Goal: Task Accomplishment & Management: Complete application form

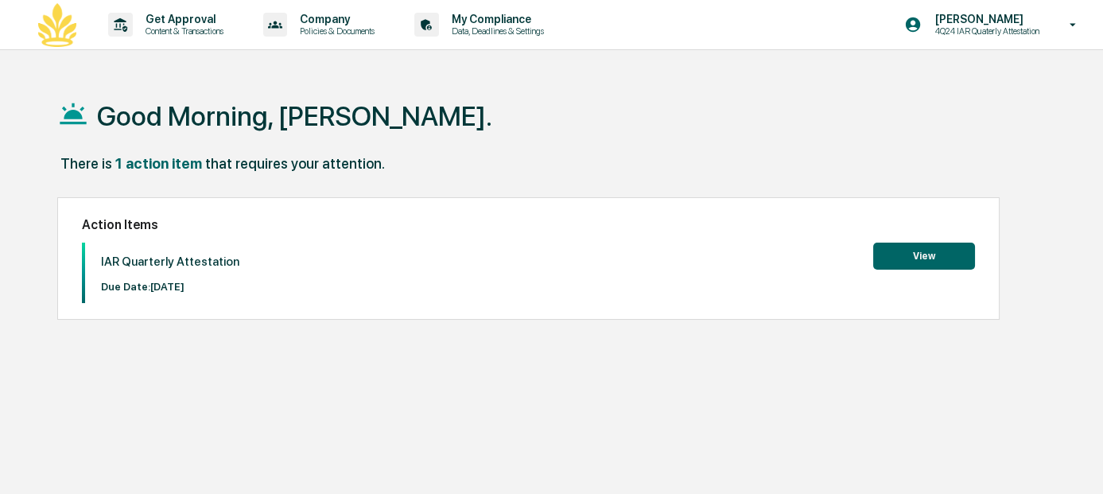
click at [924, 254] on button "View" at bounding box center [924, 255] width 102 height 27
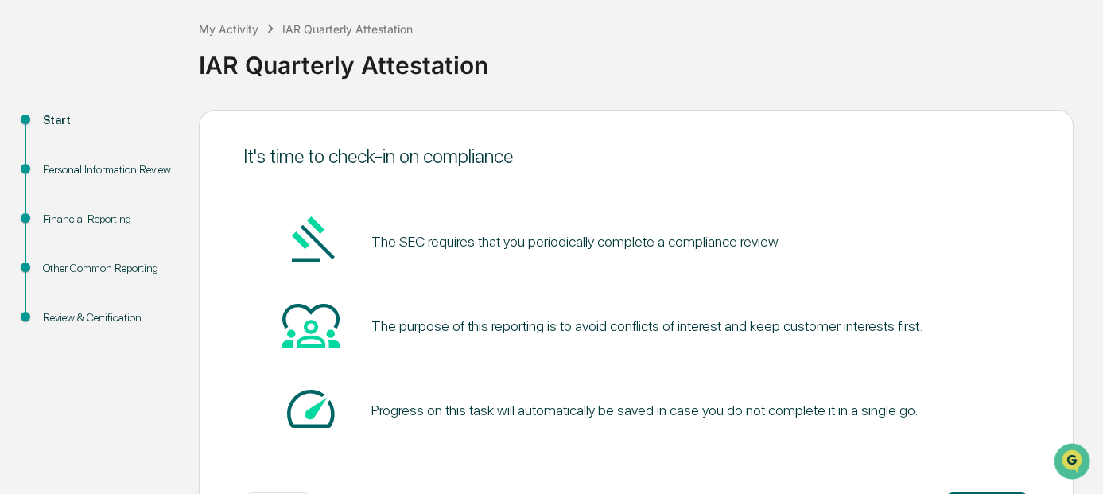
scroll to position [146, 0]
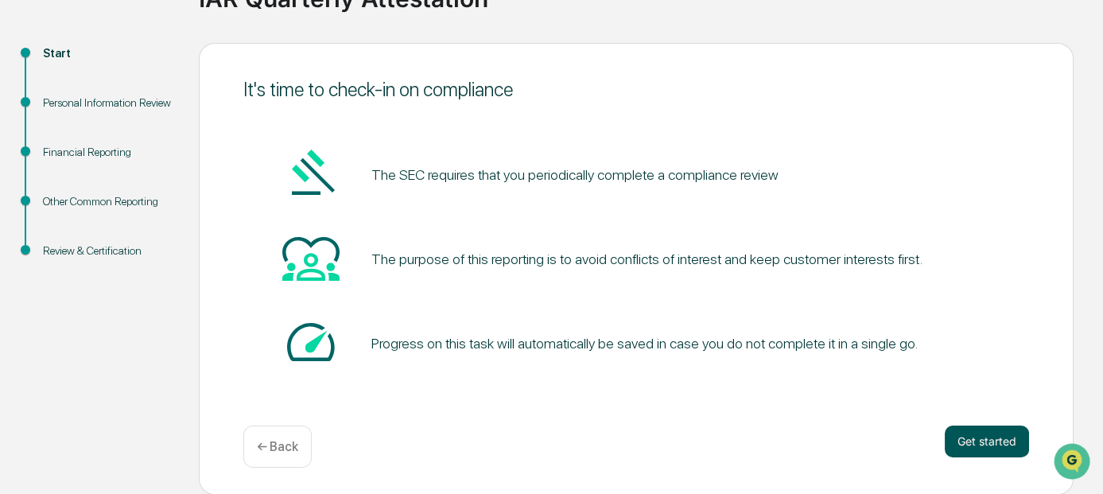
click at [979, 439] on button "Get started" at bounding box center [986, 441] width 84 height 32
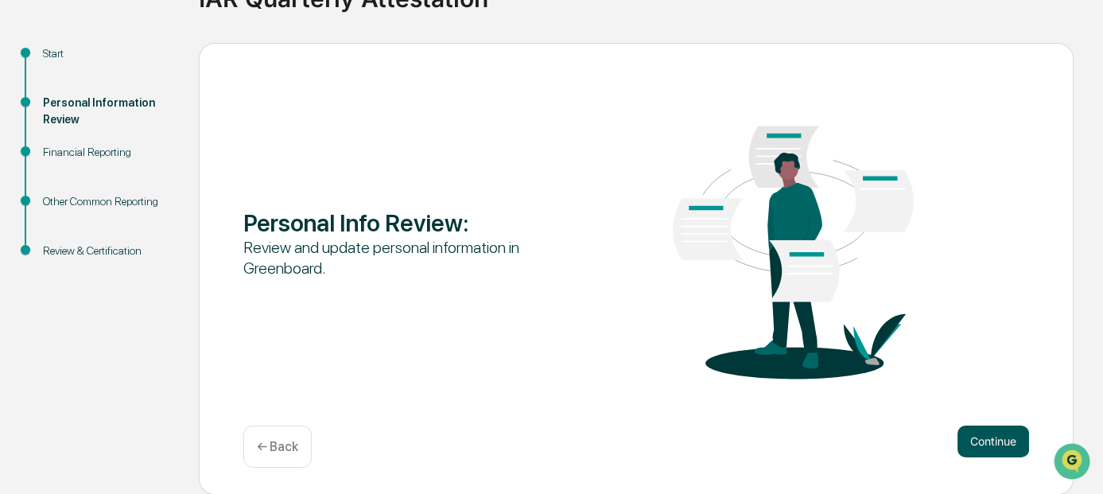
click at [987, 443] on button "Continue" at bounding box center [993, 441] width 72 height 32
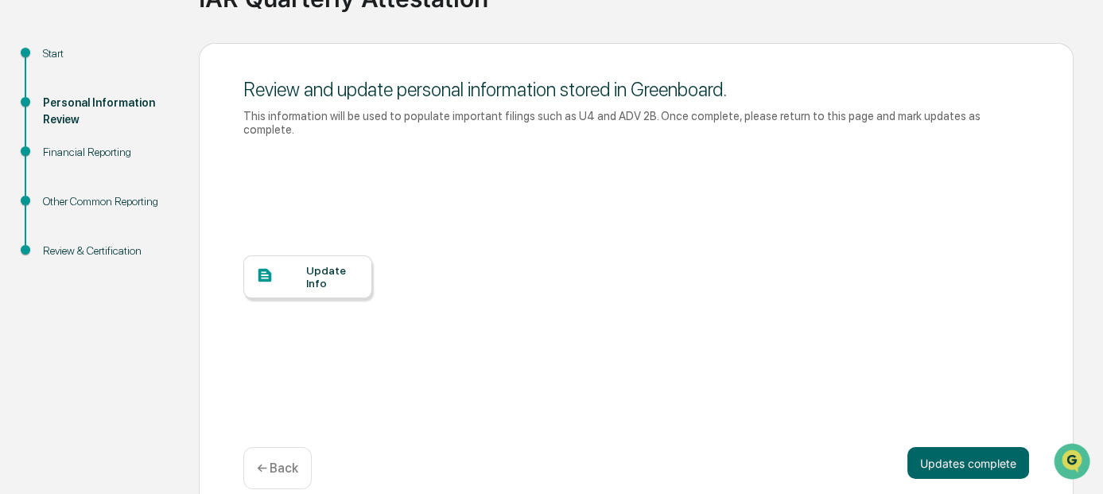
scroll to position [154, 0]
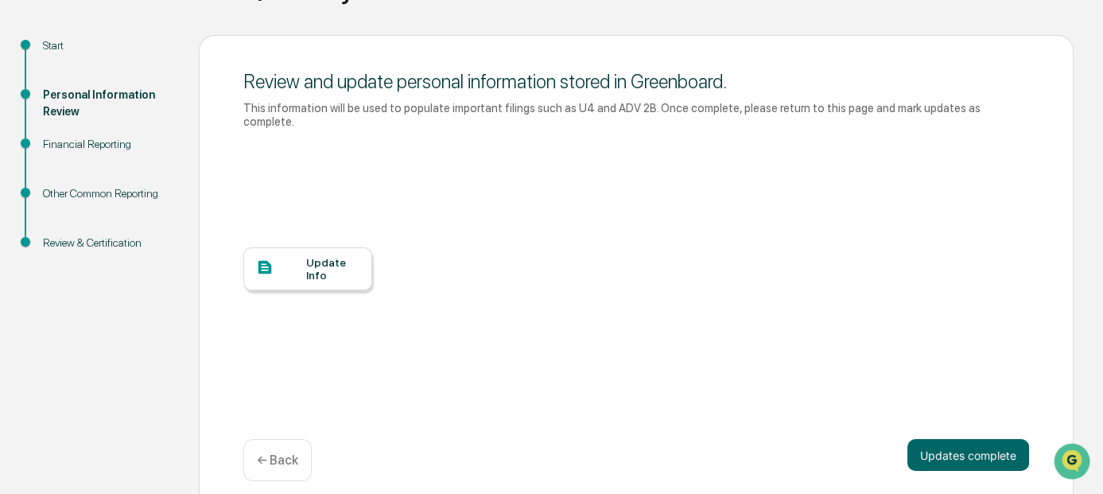
click at [308, 256] on div "Update Info" at bounding box center [332, 268] width 53 height 25
click at [316, 256] on div "Update Info" at bounding box center [332, 268] width 53 height 25
click at [977, 439] on button "Updates complete" at bounding box center [968, 455] width 122 height 32
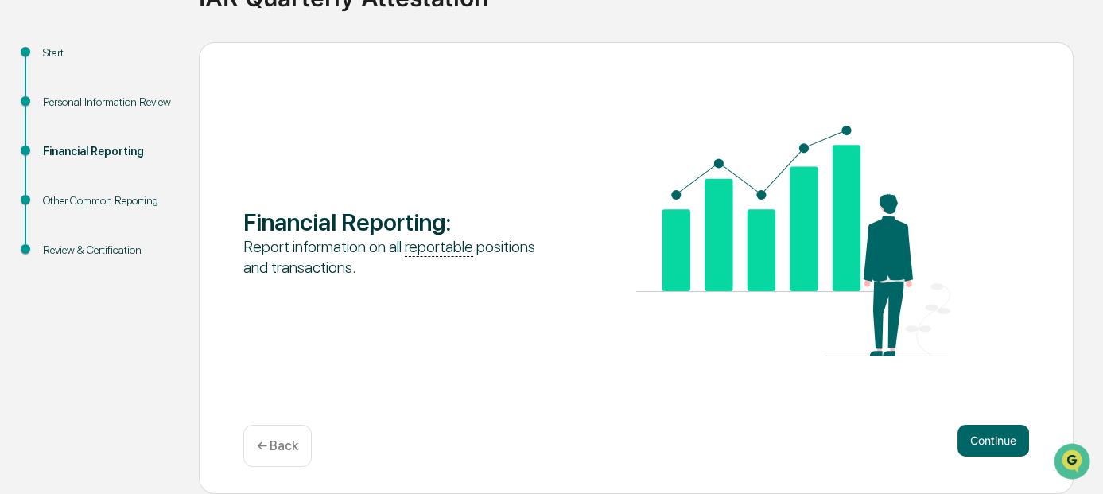
scroll to position [146, 0]
click at [989, 438] on button "Continue" at bounding box center [993, 441] width 72 height 32
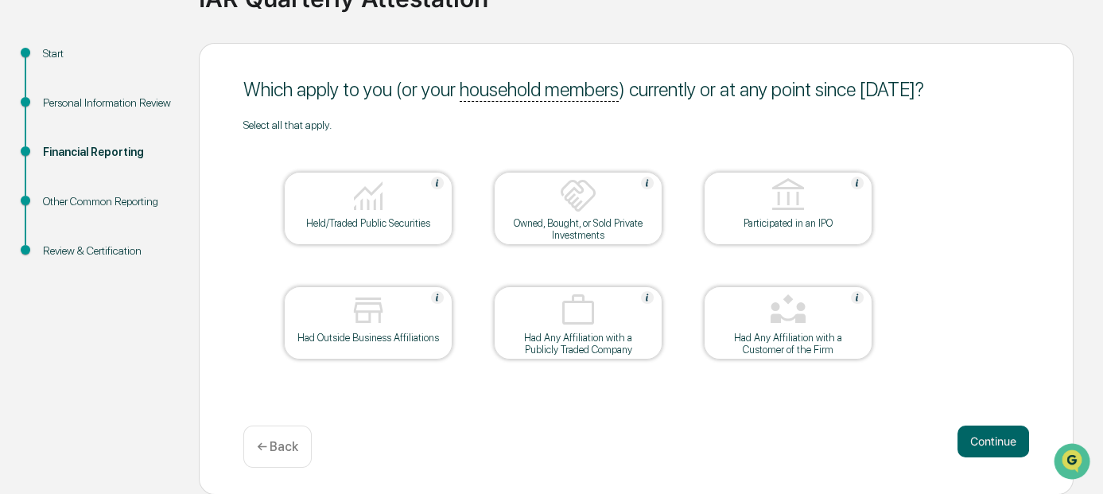
click at [379, 213] on img at bounding box center [368, 195] width 38 height 38
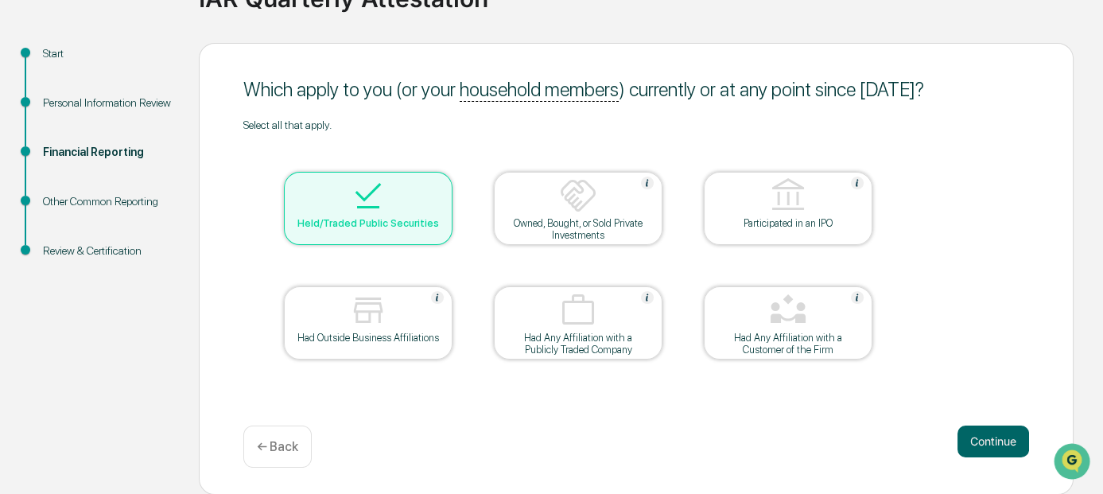
click at [596, 224] on div "Owned, Bought, or Sold Private Investments" at bounding box center [577, 229] width 143 height 24
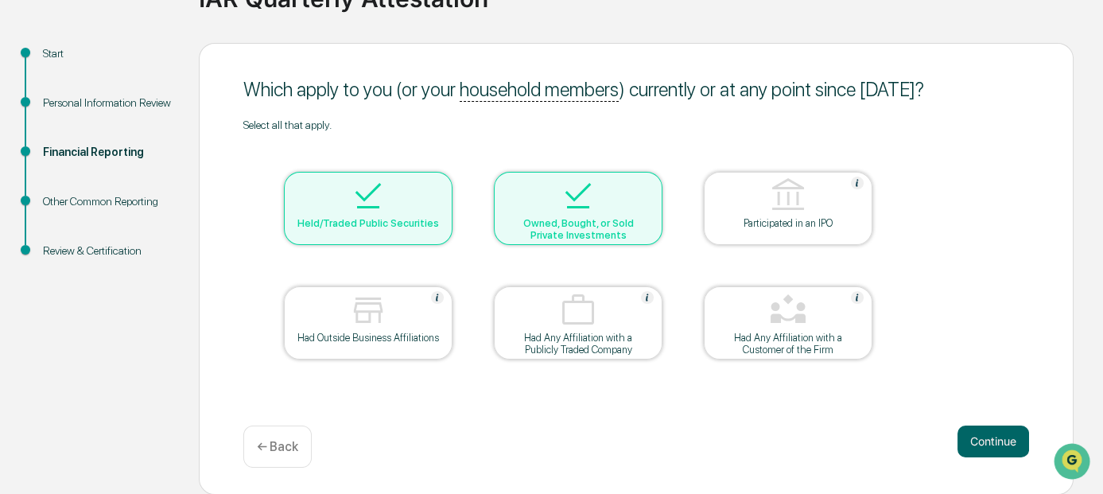
click at [360, 324] on img at bounding box center [368, 310] width 38 height 38
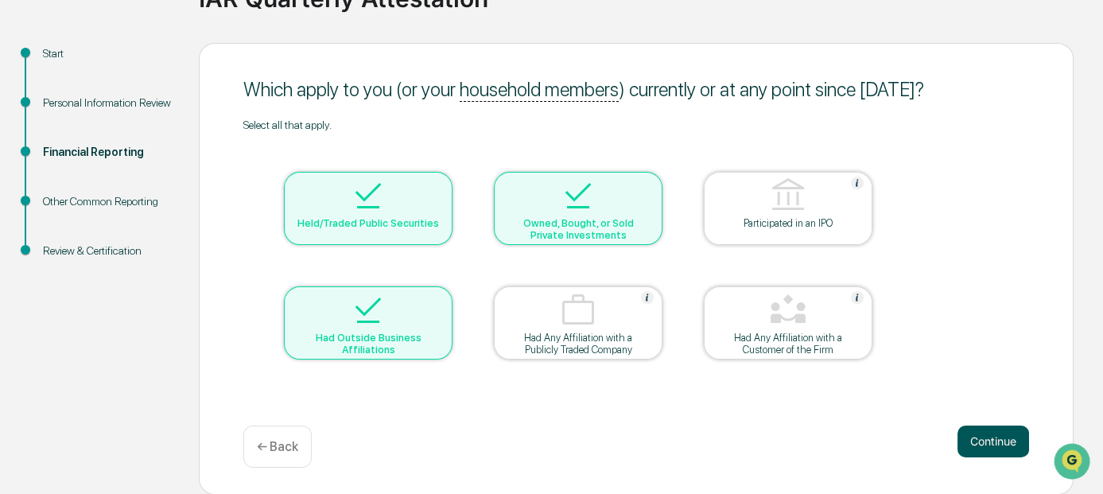
click at [987, 437] on button "Continue" at bounding box center [993, 441] width 72 height 32
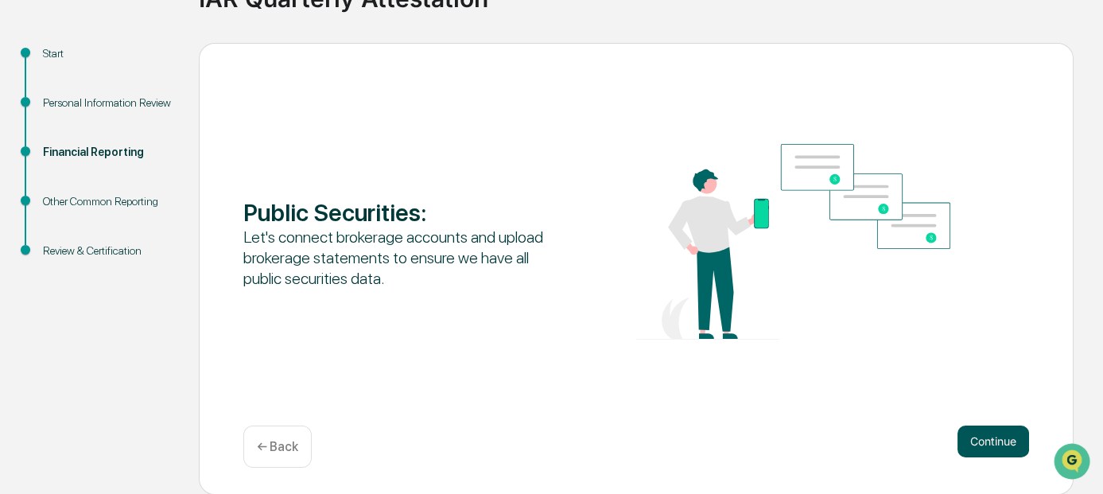
click at [987, 445] on button "Continue" at bounding box center [993, 441] width 72 height 32
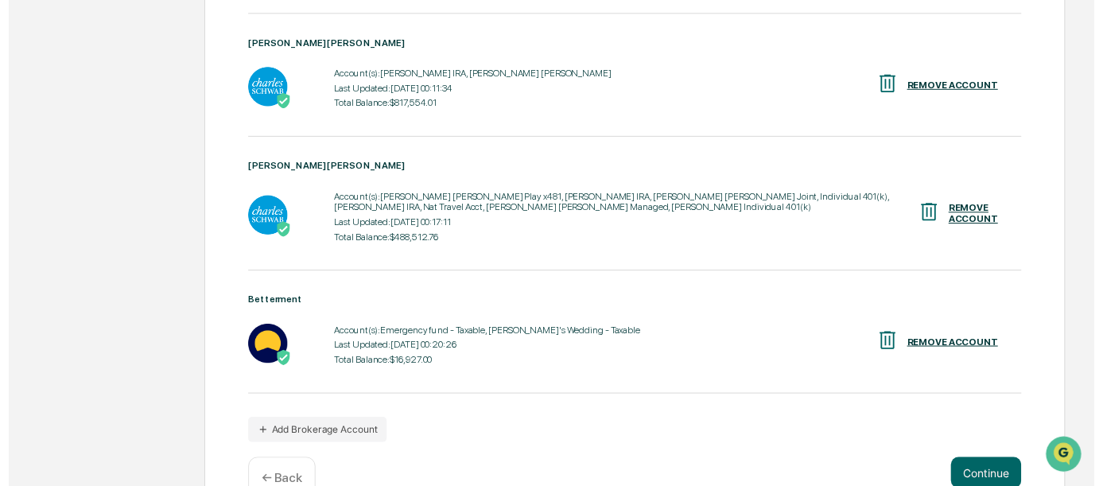
scroll to position [510, 0]
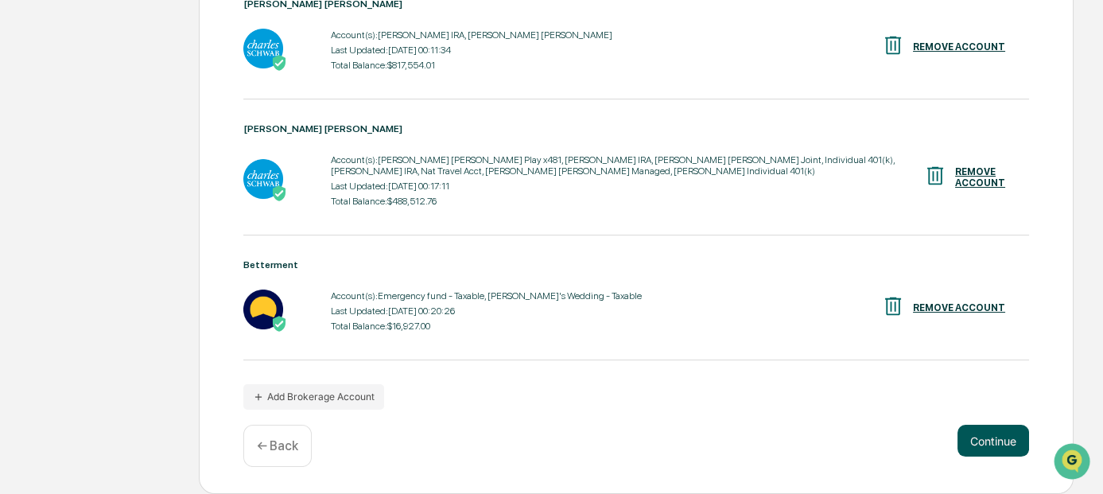
click at [999, 442] on button "Continue" at bounding box center [993, 441] width 72 height 32
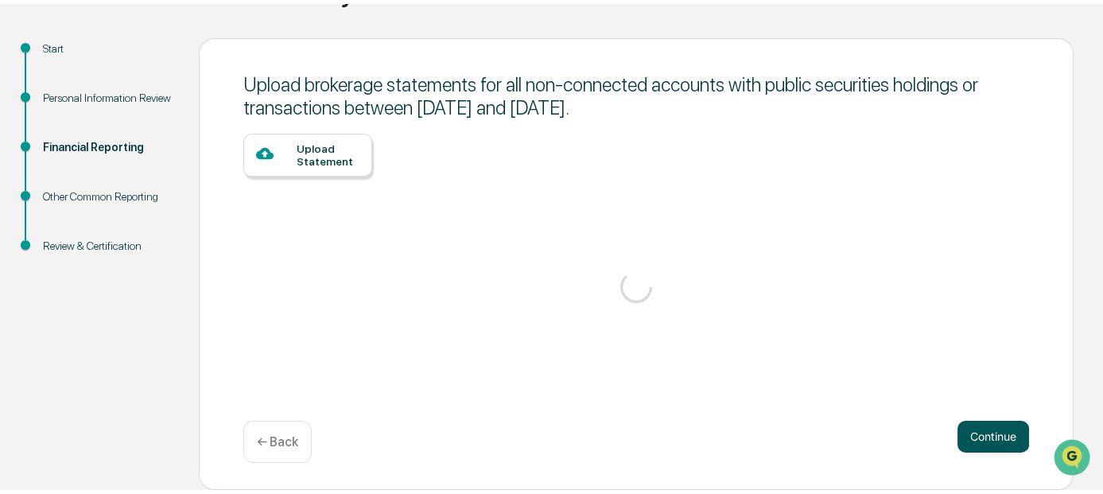
scroll to position [146, 0]
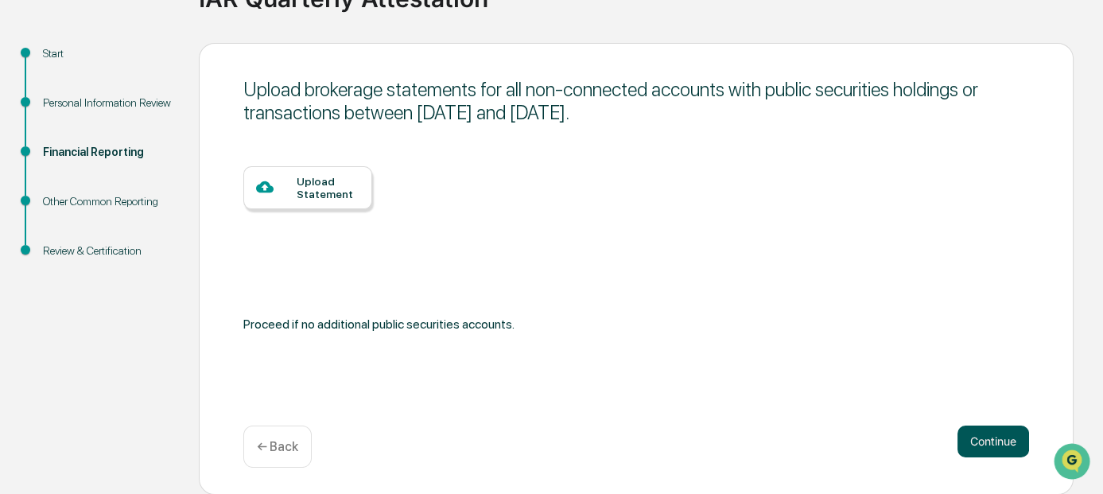
click at [983, 442] on button "Continue" at bounding box center [993, 441] width 72 height 32
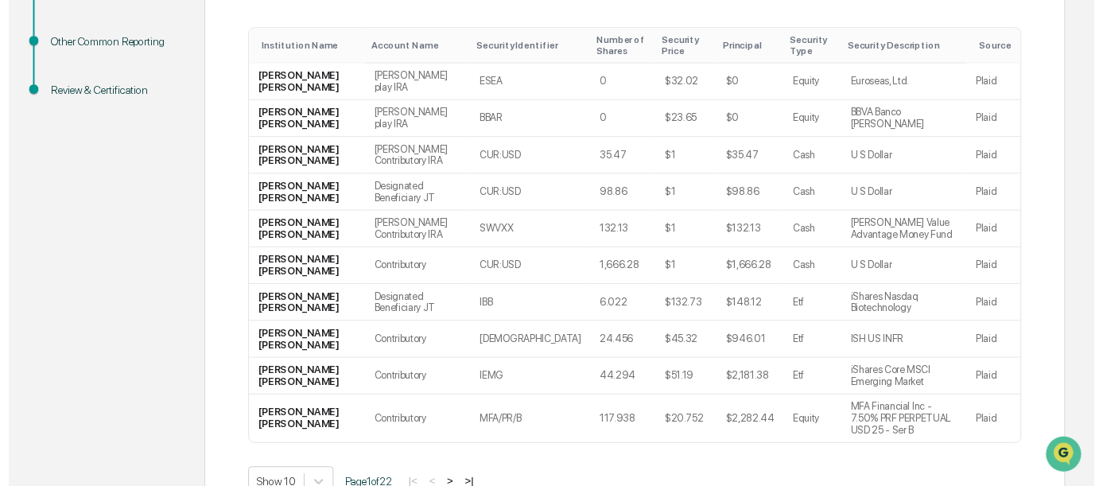
scroll to position [390, 0]
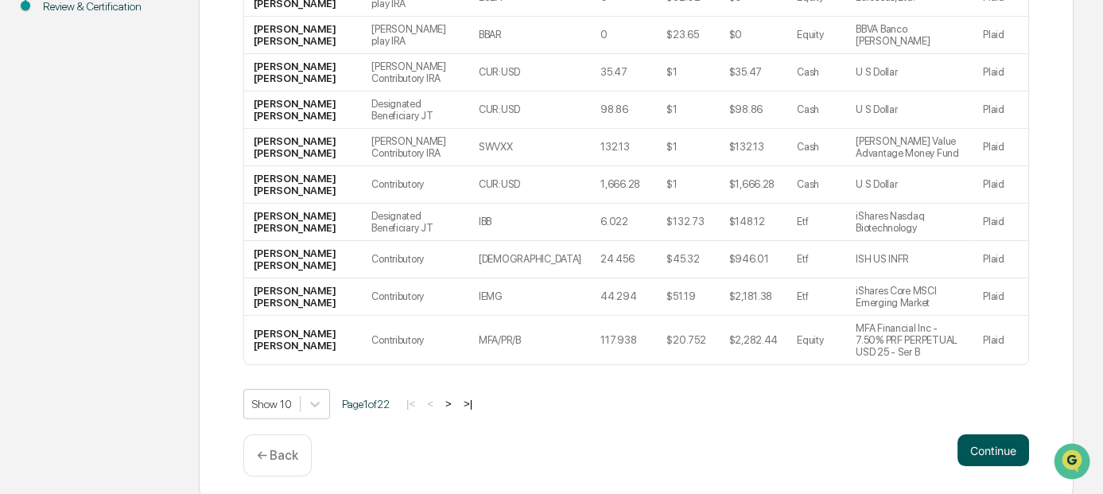
click at [991, 446] on button "Continue" at bounding box center [993, 450] width 72 height 32
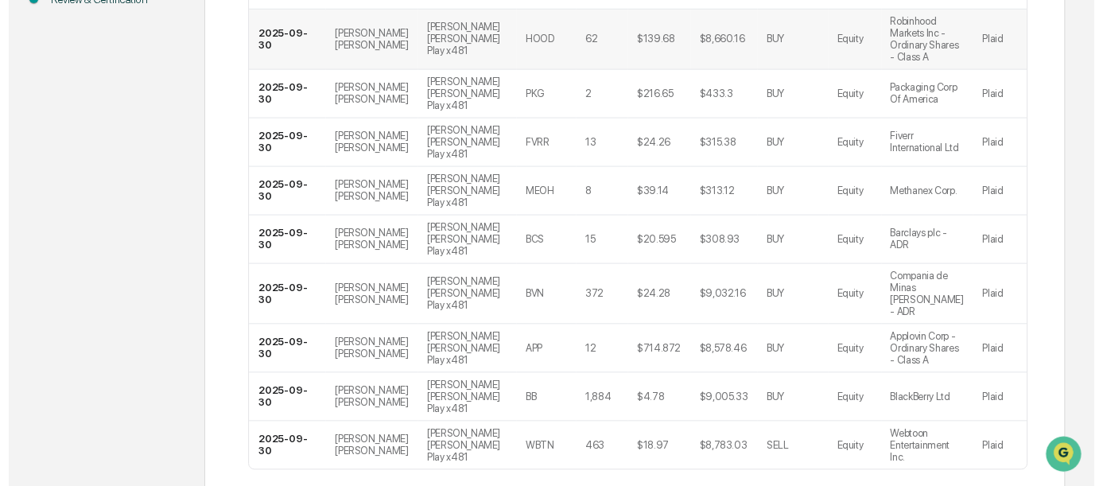
scroll to position [439, 0]
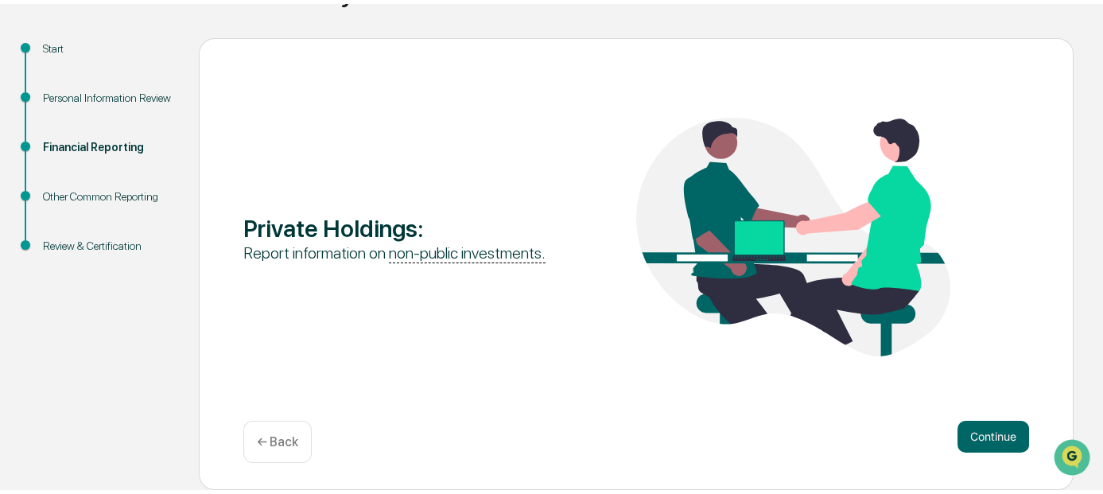
scroll to position [146, 0]
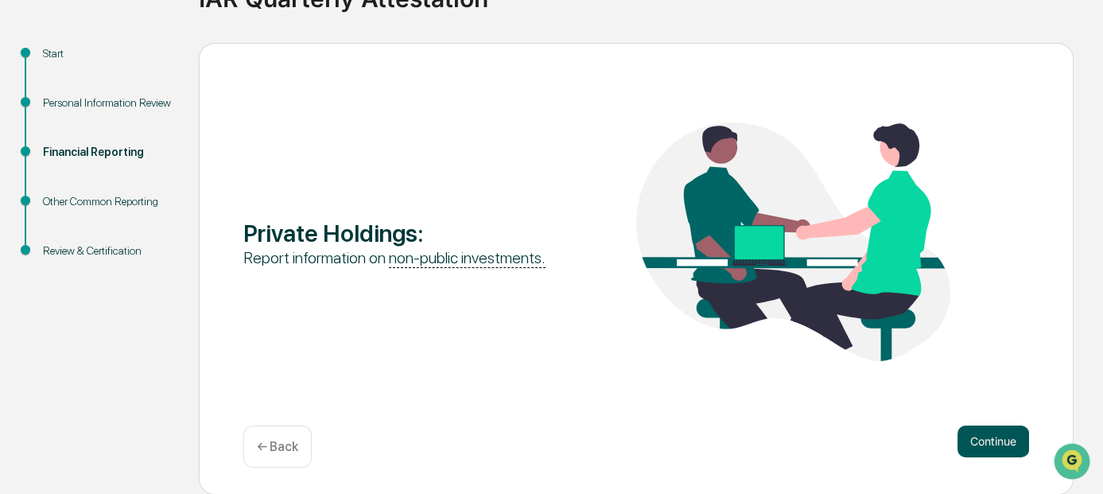
click at [1000, 440] on button "Continue" at bounding box center [993, 441] width 72 height 32
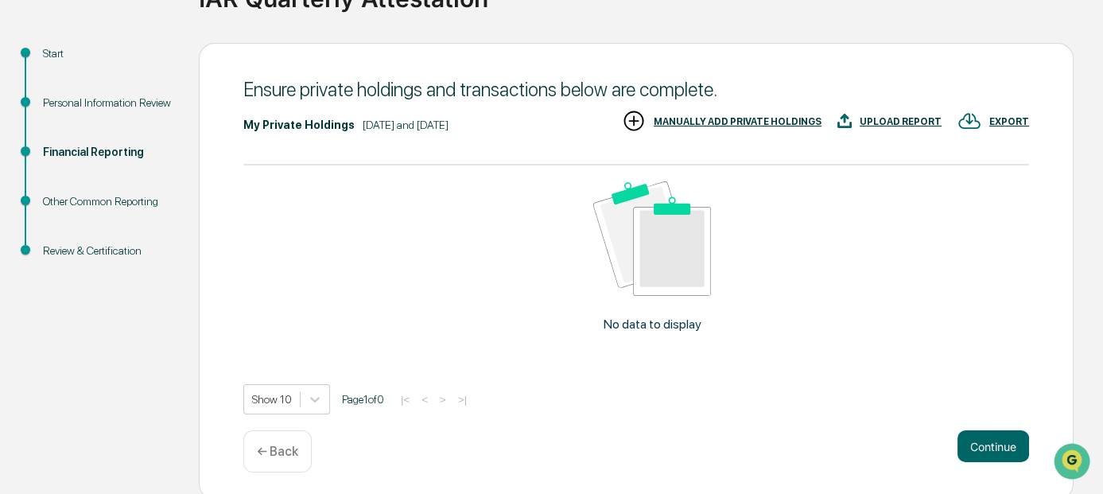
click at [761, 118] on div "MANUALLY ADD PRIVATE HOLDINGS" at bounding box center [738, 121] width 168 height 11
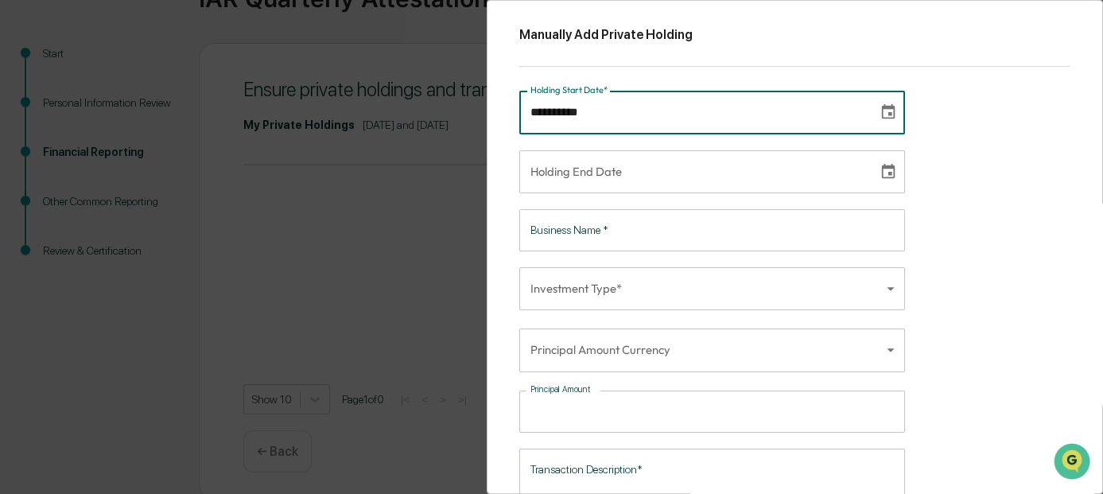
click at [627, 106] on input "**********" at bounding box center [692, 112] width 347 height 43
type input "**********"
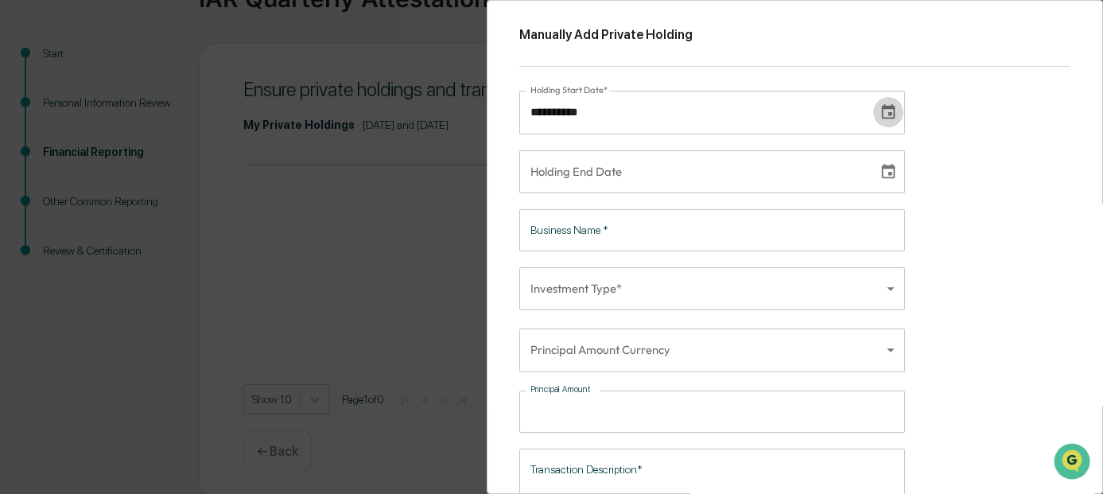
type input "**********"
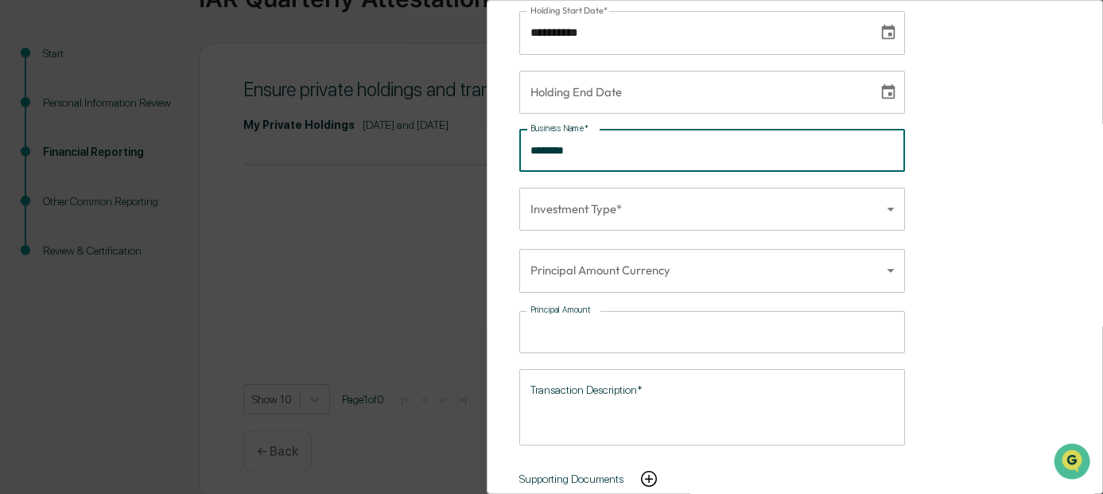
scroll to position [118, 0]
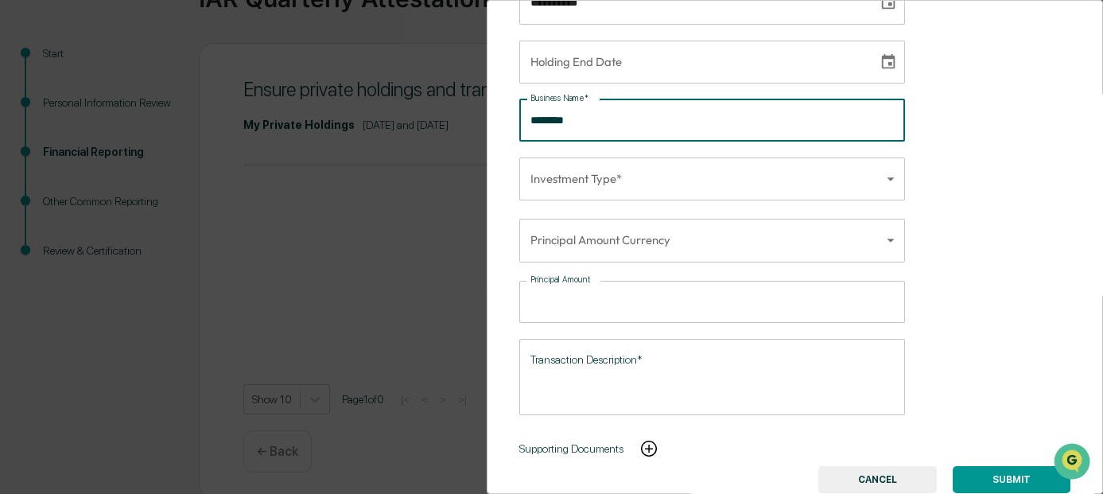
type input "********"
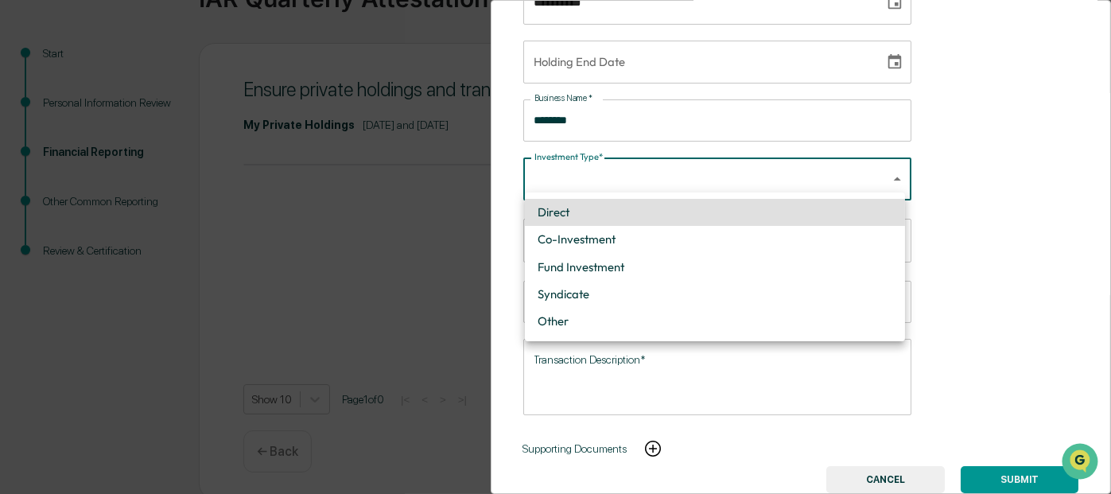
click at [657, 173] on body "**********" at bounding box center [555, 177] width 1111 height 646
click at [564, 214] on li "Direct" at bounding box center [715, 212] width 380 height 27
type input "******"
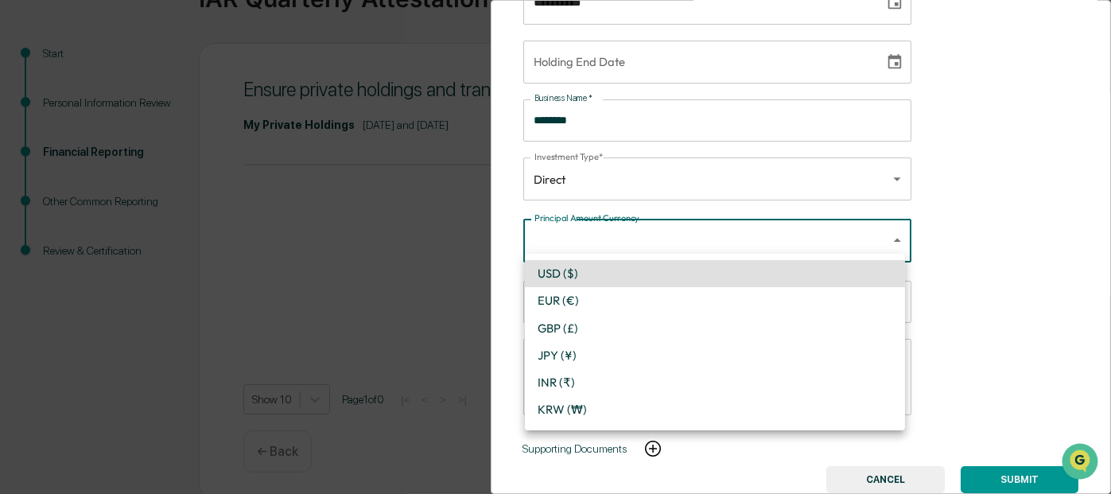
click at [672, 235] on body "**********" at bounding box center [555, 177] width 1111 height 646
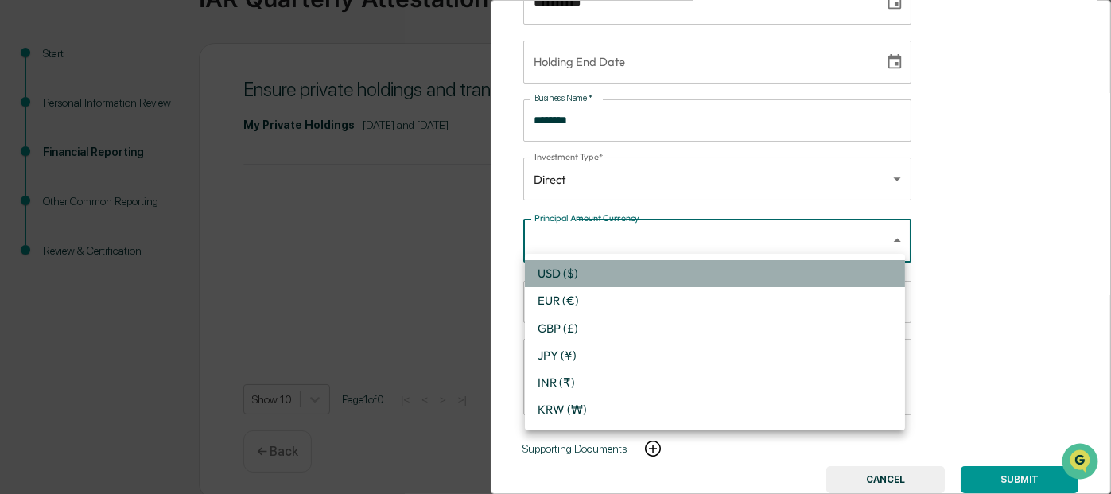
click at [577, 273] on li "USD ($)" at bounding box center [715, 273] width 380 height 27
type input "*"
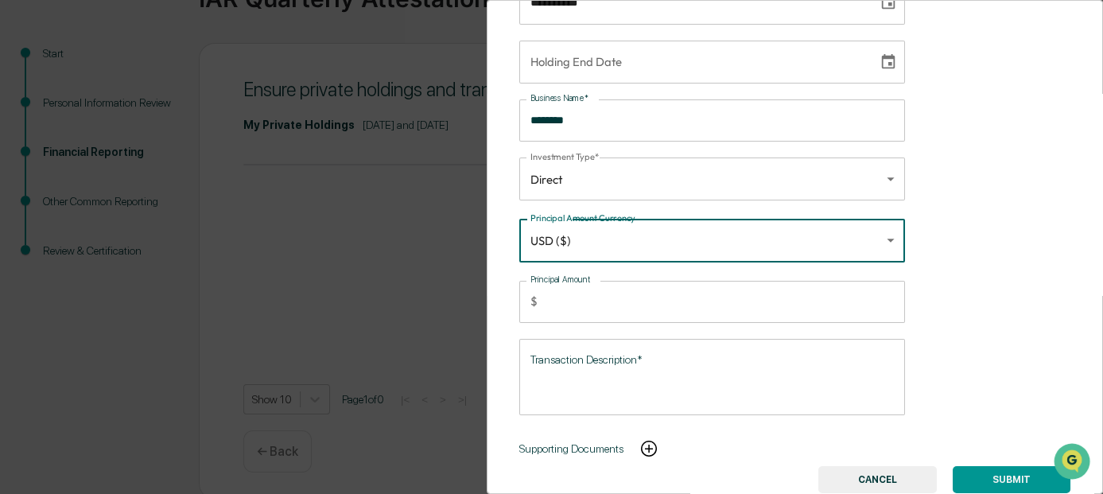
click at [609, 298] on input "Principal Amount" at bounding box center [724, 302] width 361 height 42
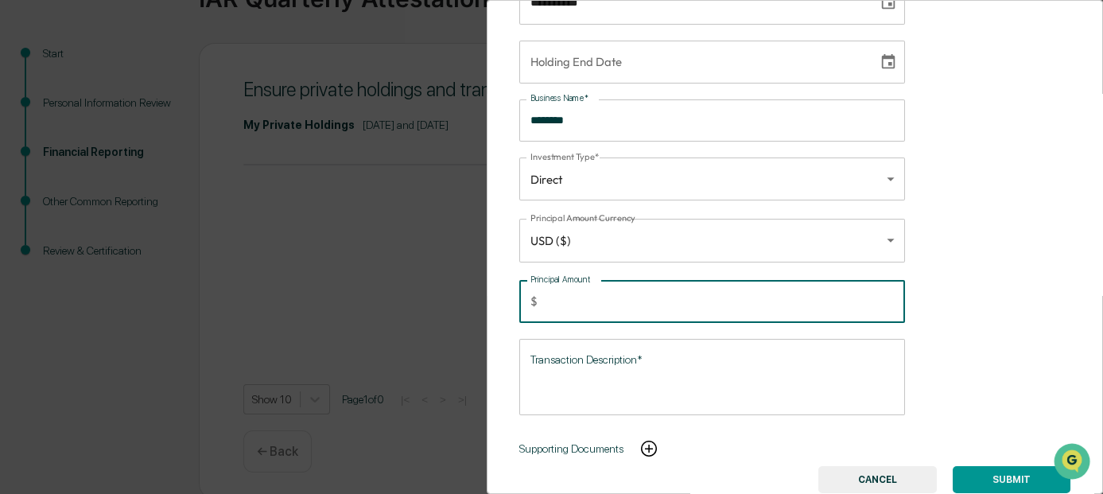
type input "***"
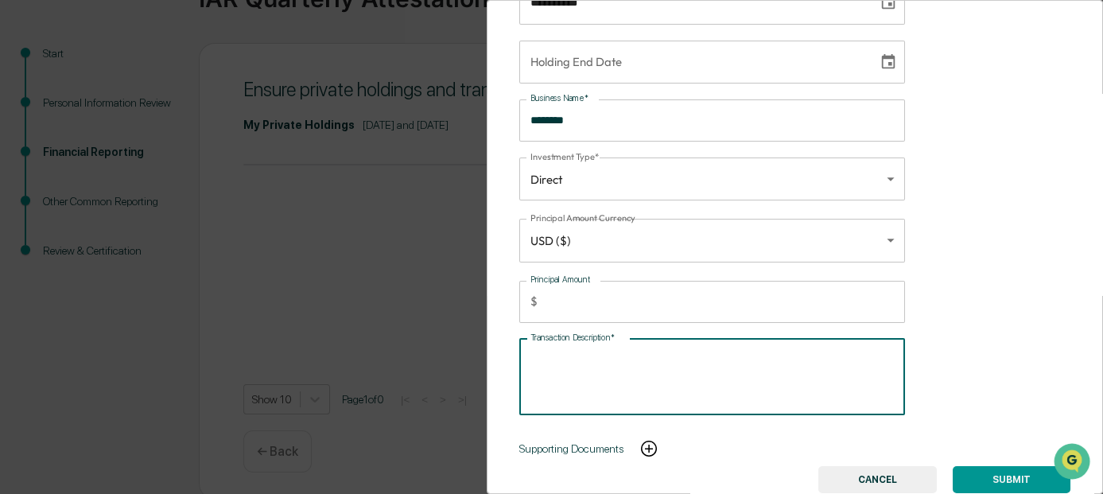
click at [655, 351] on textarea "Transaction Description*" at bounding box center [711, 376] width 363 height 50
click at [600, 355] on textarea "Transaction Description*" at bounding box center [711, 376] width 363 height 50
paste textarea "**********"
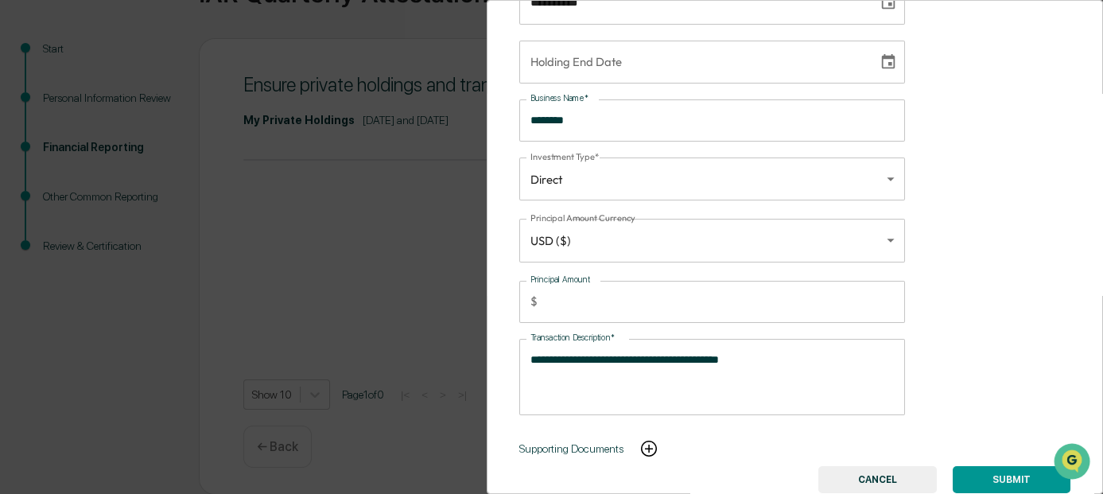
click at [528, 351] on div "**********" at bounding box center [712, 377] width 386 height 76
click at [528, 349] on div "**********" at bounding box center [712, 377] width 386 height 76
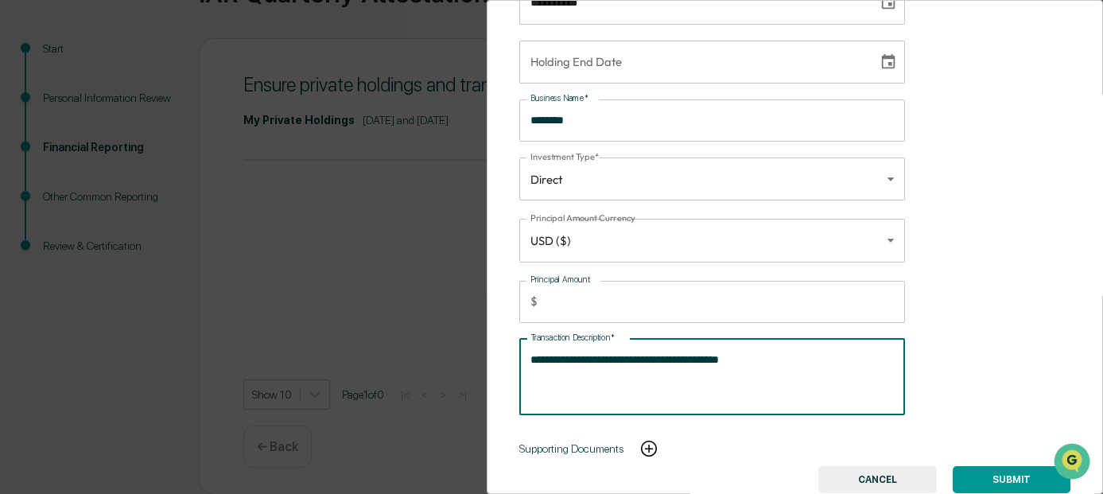
click at [531, 351] on textarea "**********" at bounding box center [709, 376] width 358 height 50
paste textarea "**********"
type textarea "**********"
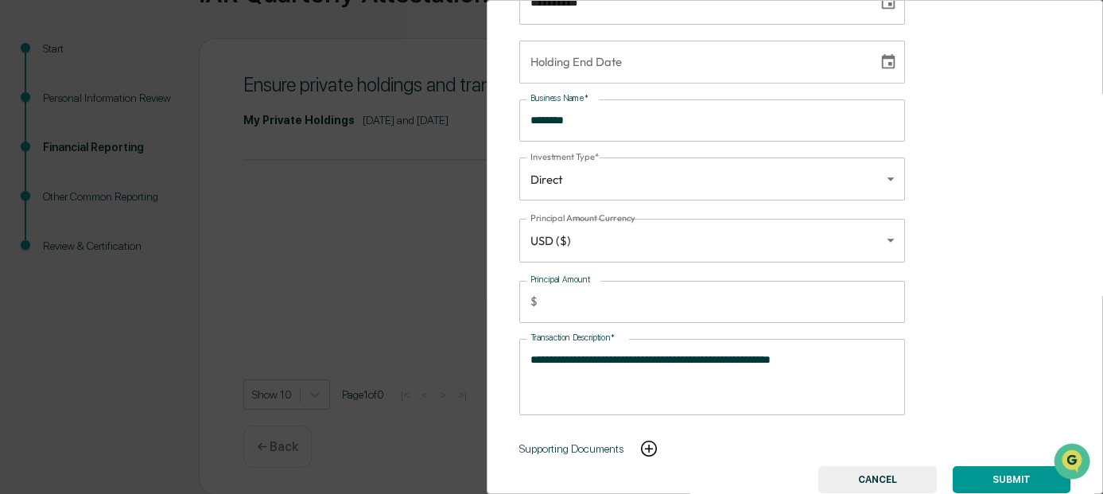
click at [652, 441] on img at bounding box center [648, 448] width 19 height 19
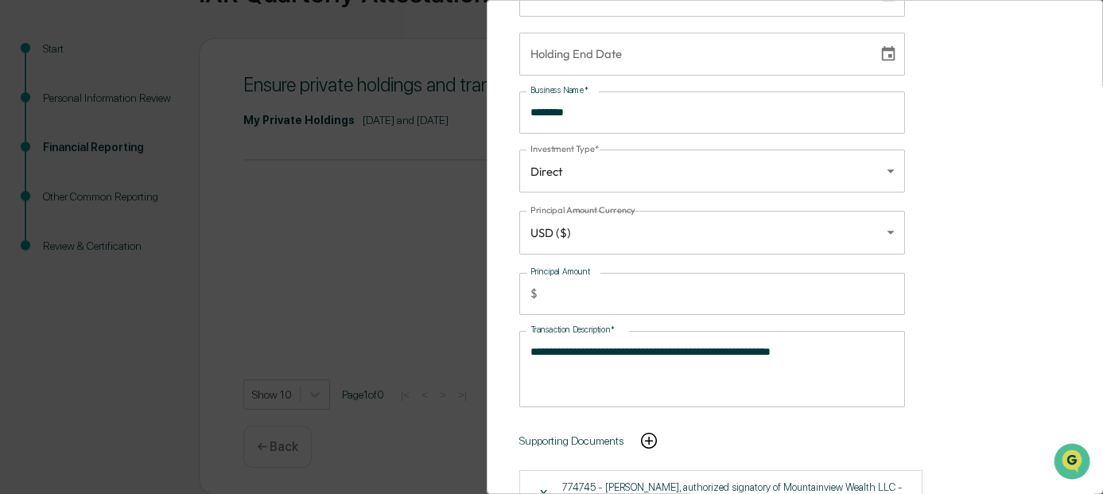
scroll to position [176, 0]
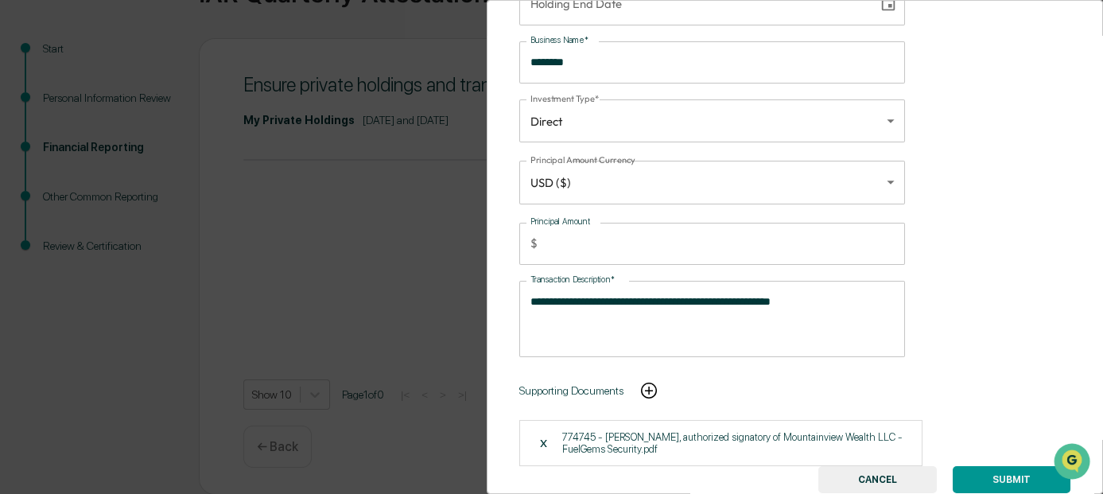
click at [996, 468] on button "SUBMIT" at bounding box center [1011, 479] width 118 height 27
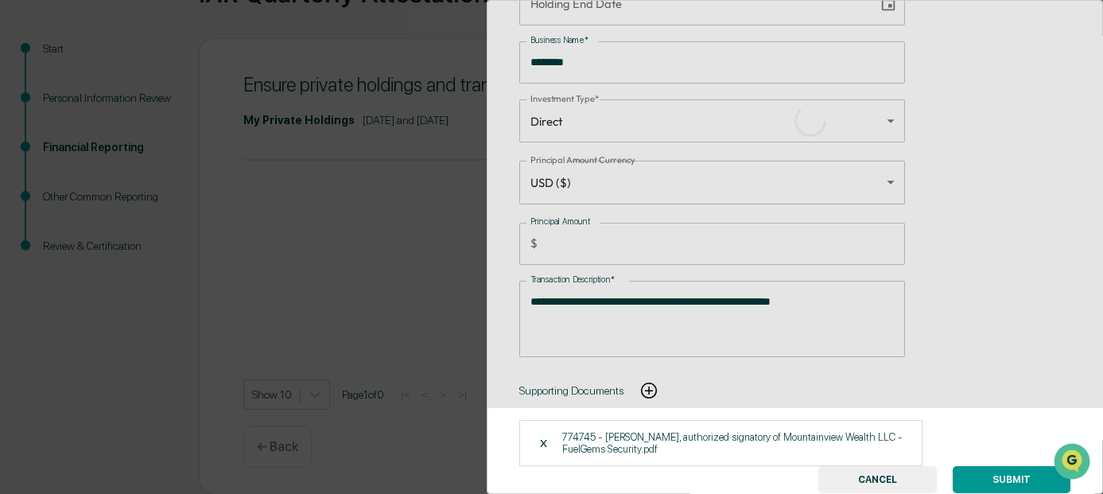
scroll to position [146, 0]
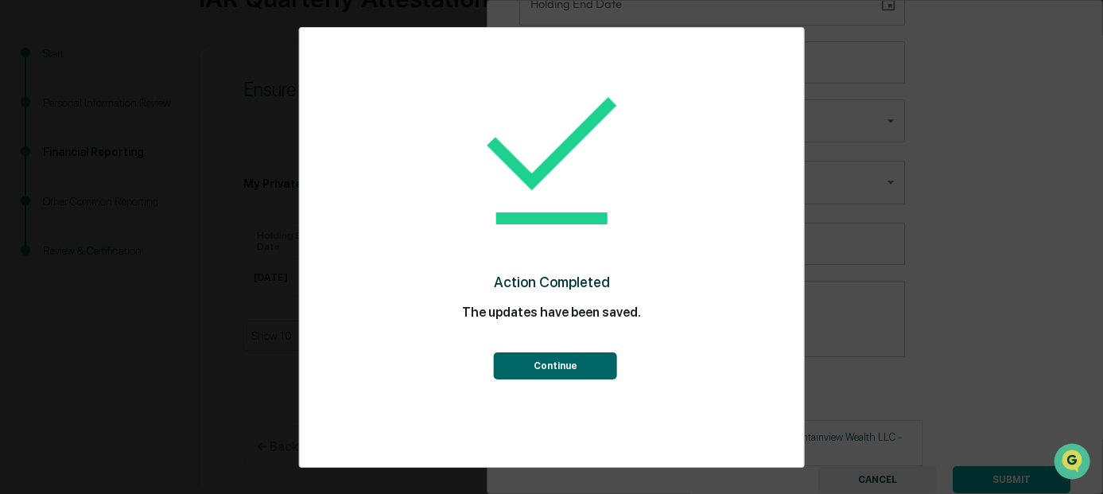
click at [560, 369] on button "Continue" at bounding box center [555, 365] width 123 height 27
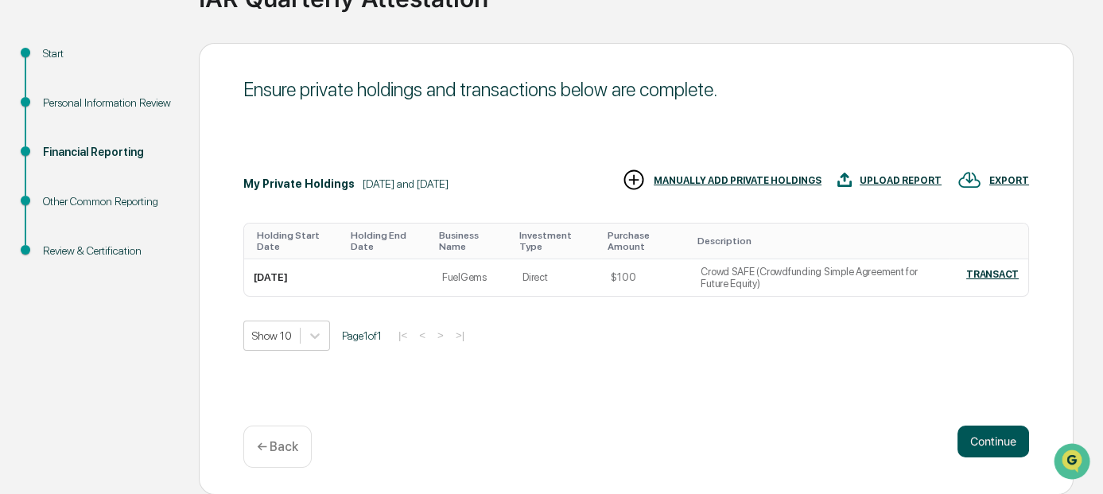
click at [993, 438] on button "Continue" at bounding box center [993, 441] width 72 height 32
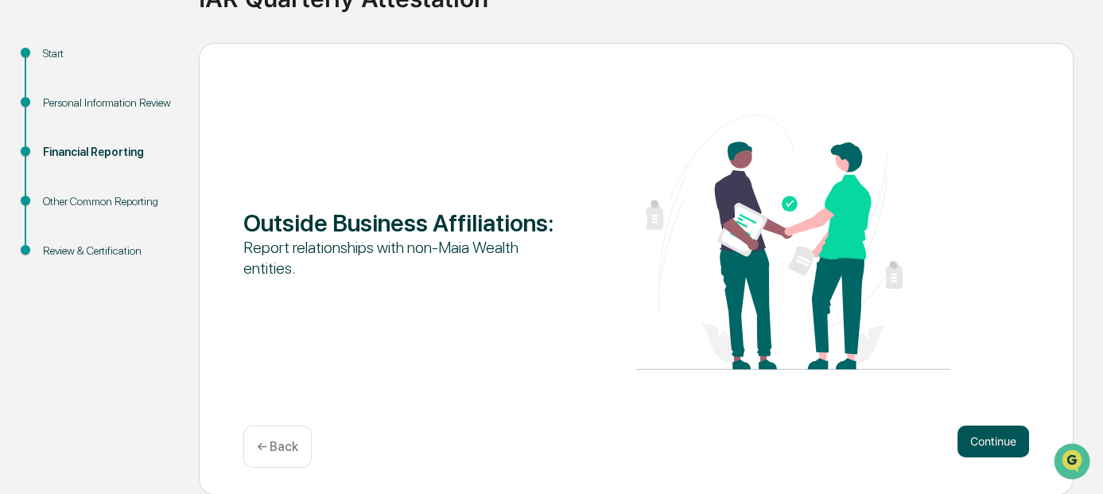
click at [998, 439] on button "Continue" at bounding box center [993, 441] width 72 height 32
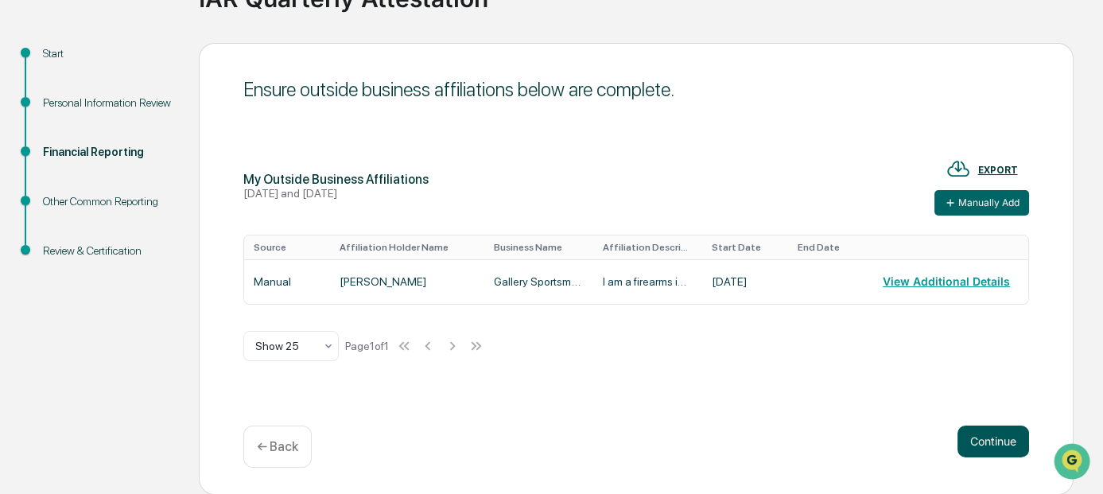
click at [996, 437] on button "Continue" at bounding box center [993, 441] width 72 height 32
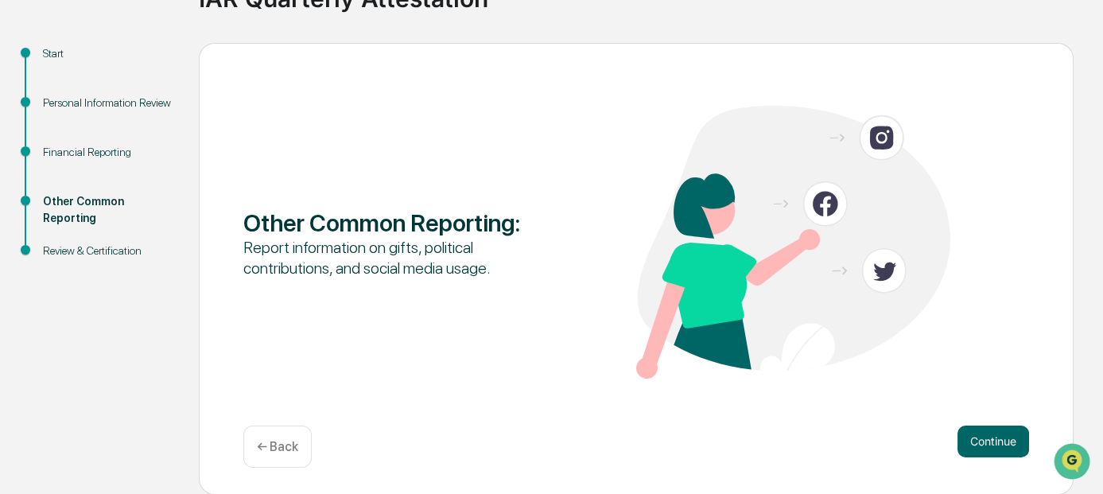
click at [996, 437] on button "Continue" at bounding box center [993, 441] width 72 height 32
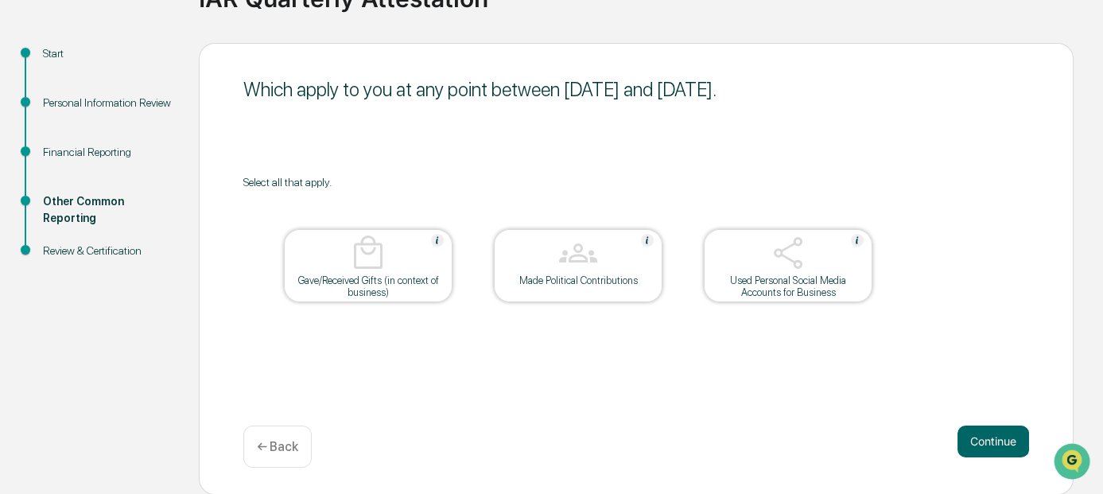
click at [793, 268] on img at bounding box center [788, 253] width 38 height 38
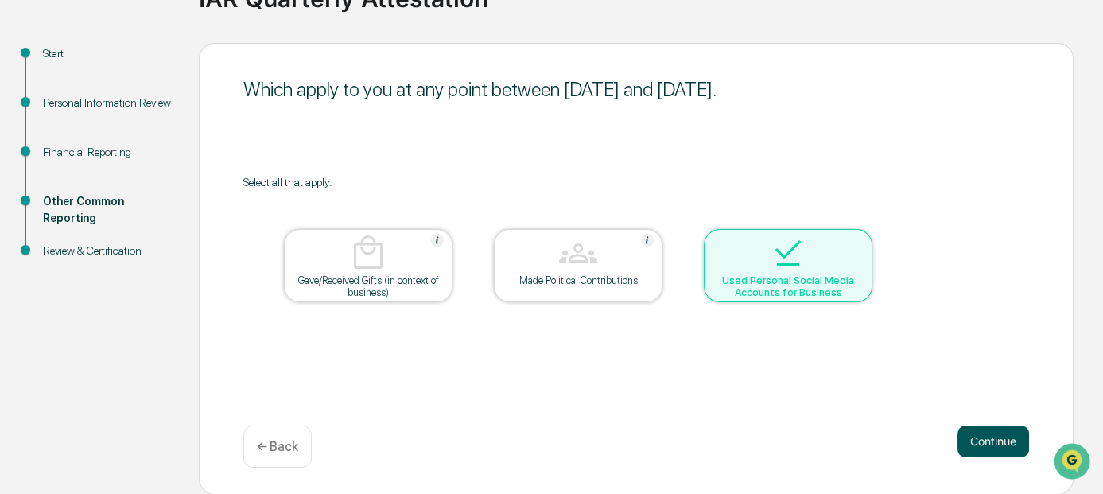
click at [995, 440] on button "Continue" at bounding box center [993, 441] width 72 height 32
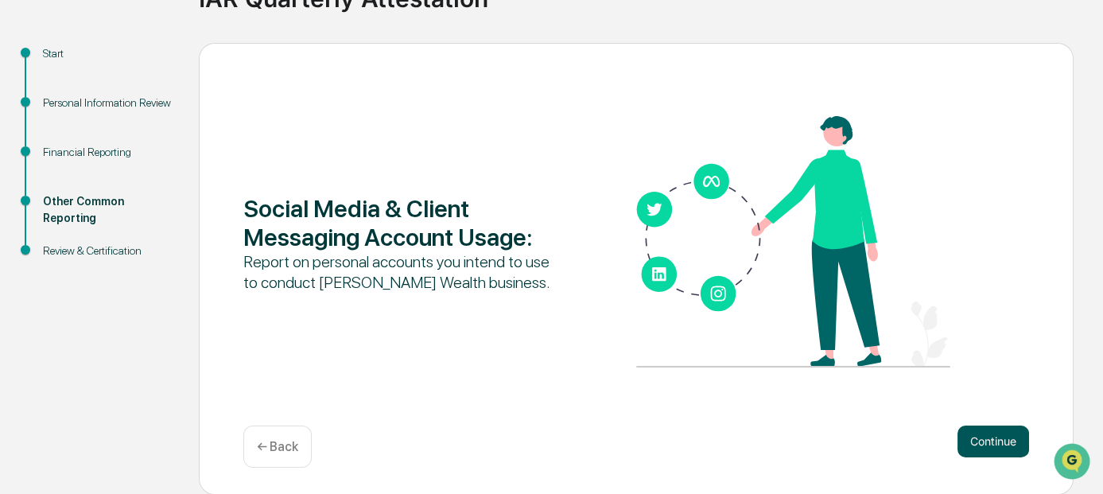
click at [990, 442] on button "Continue" at bounding box center [993, 441] width 72 height 32
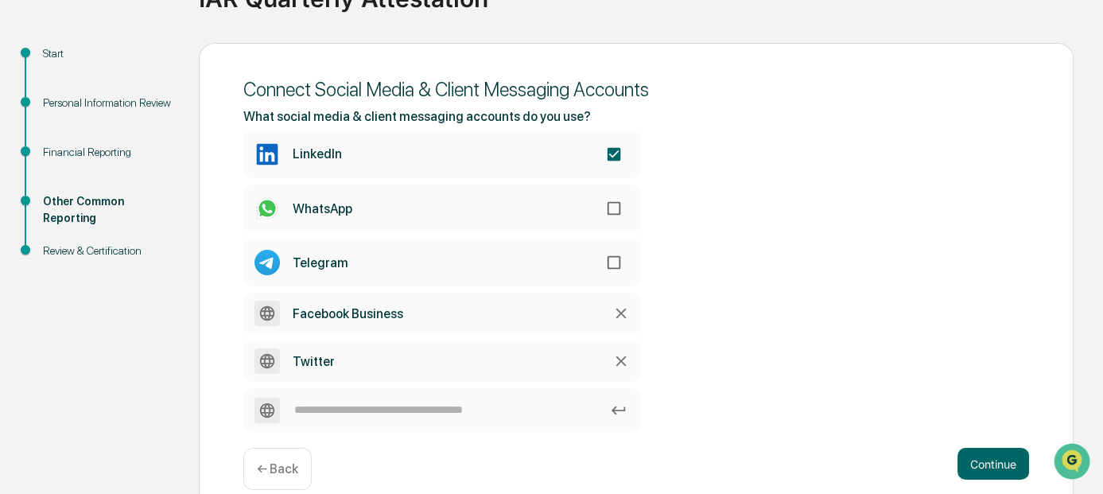
scroll to position [169, 0]
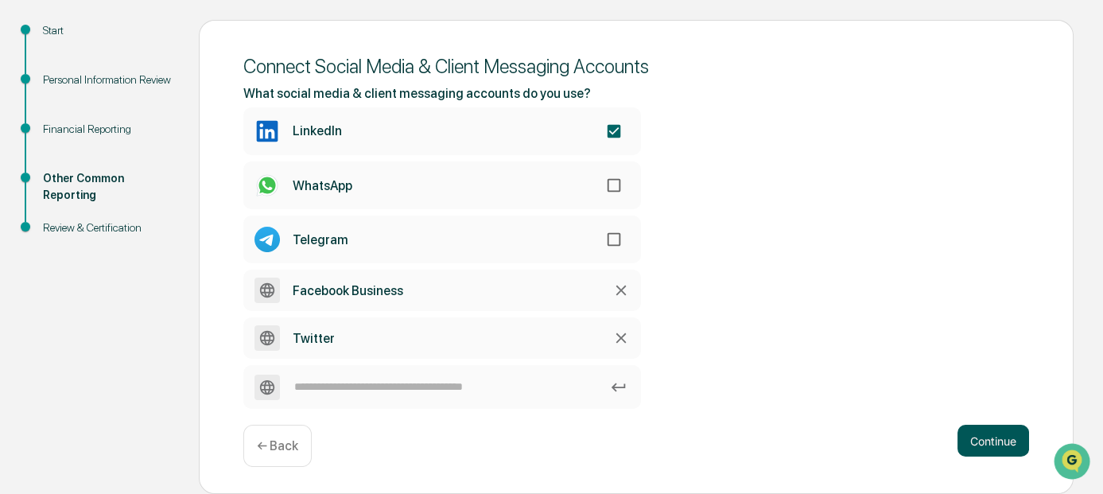
click at [995, 442] on button "Continue" at bounding box center [993, 441] width 72 height 32
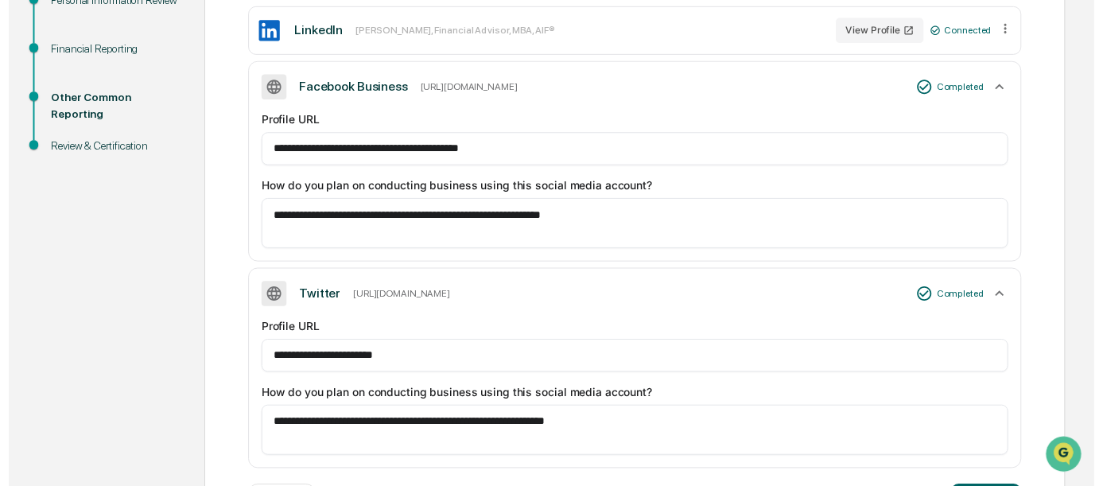
scroll to position [313, 0]
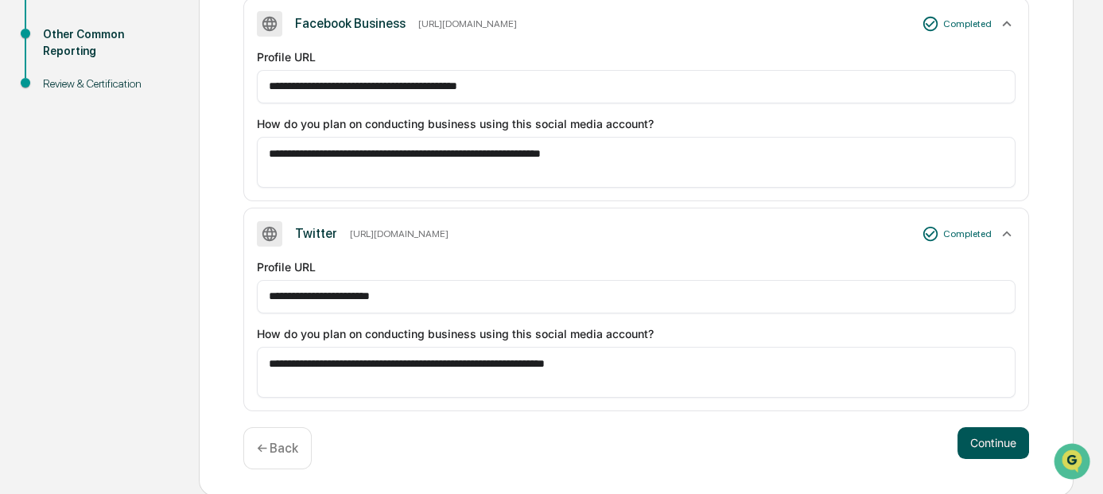
click at [999, 442] on button "Continue" at bounding box center [993, 443] width 72 height 32
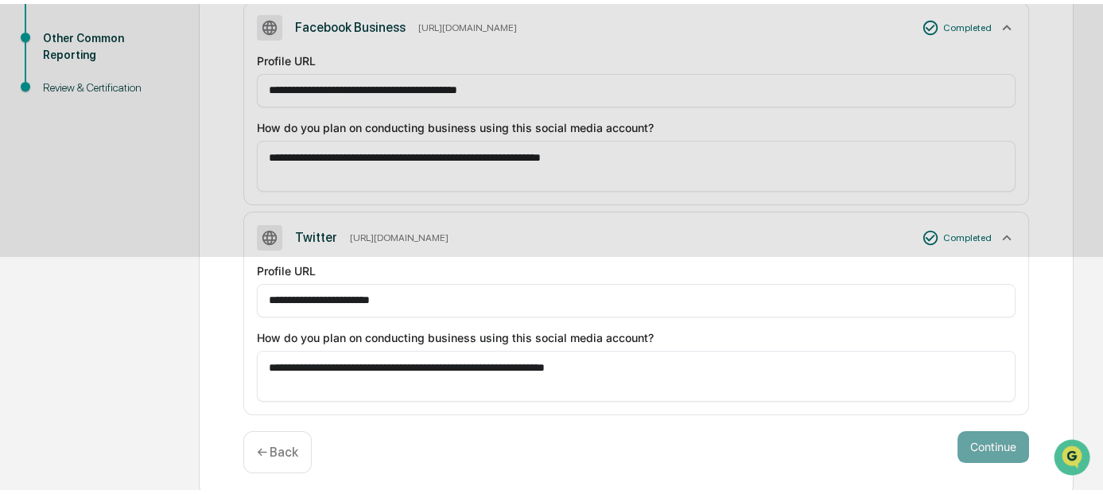
scroll to position [196, 0]
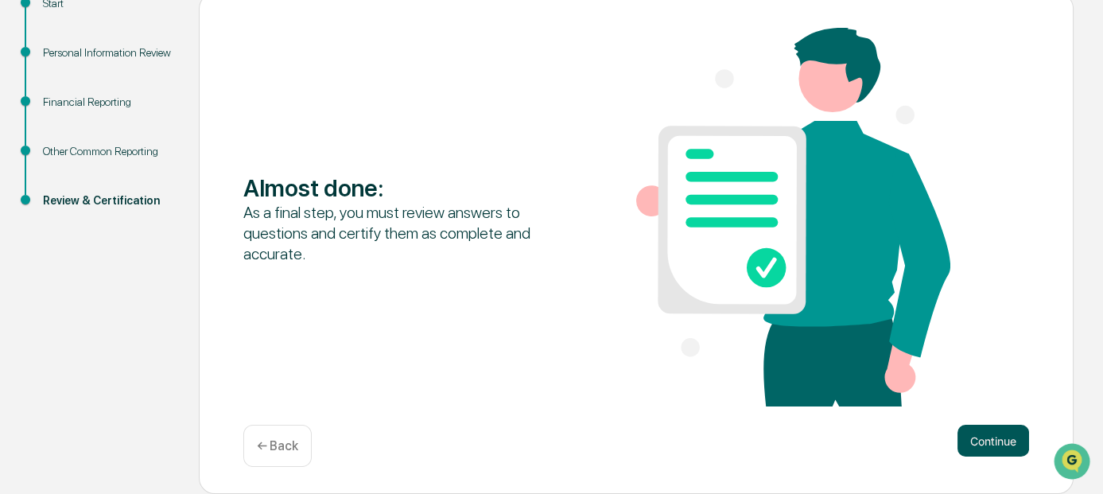
click at [988, 442] on button "Continue" at bounding box center [993, 441] width 72 height 32
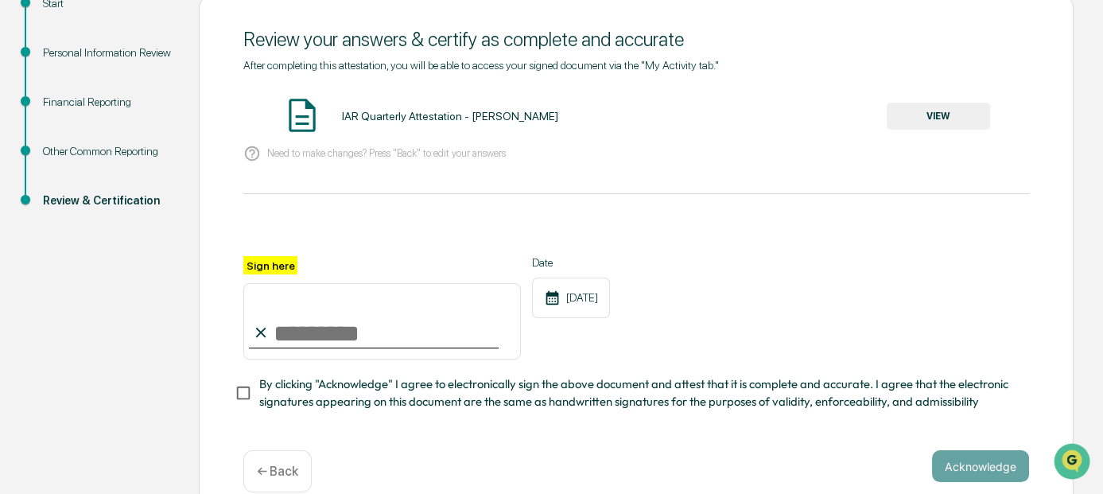
click at [934, 116] on button "VIEW" at bounding box center [937, 116] width 103 height 27
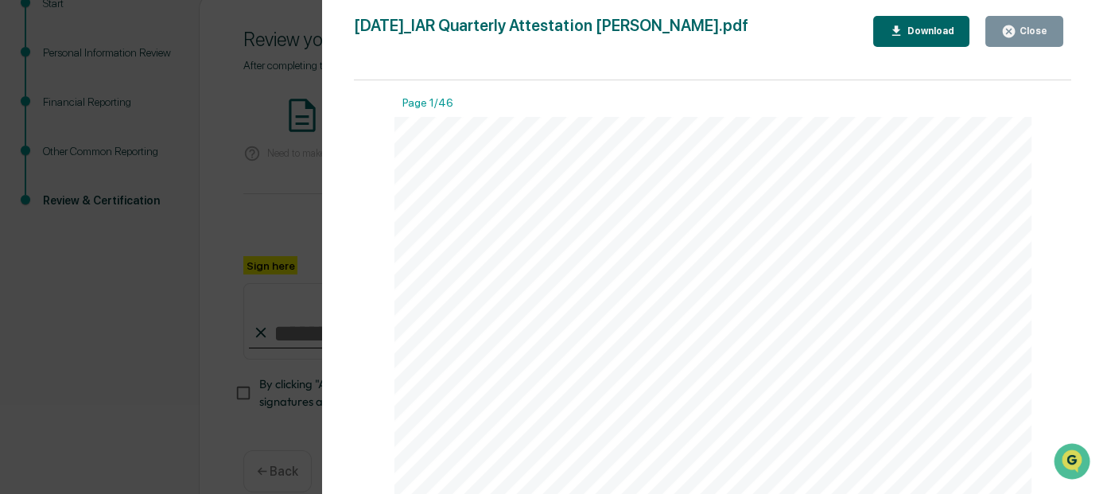
scroll to position [875, 0]
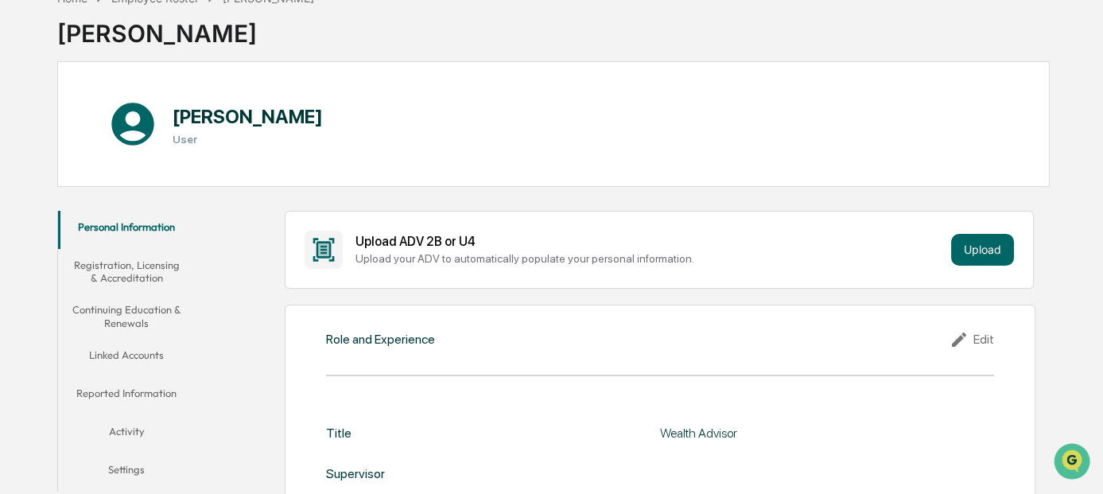
scroll to position [173, 0]
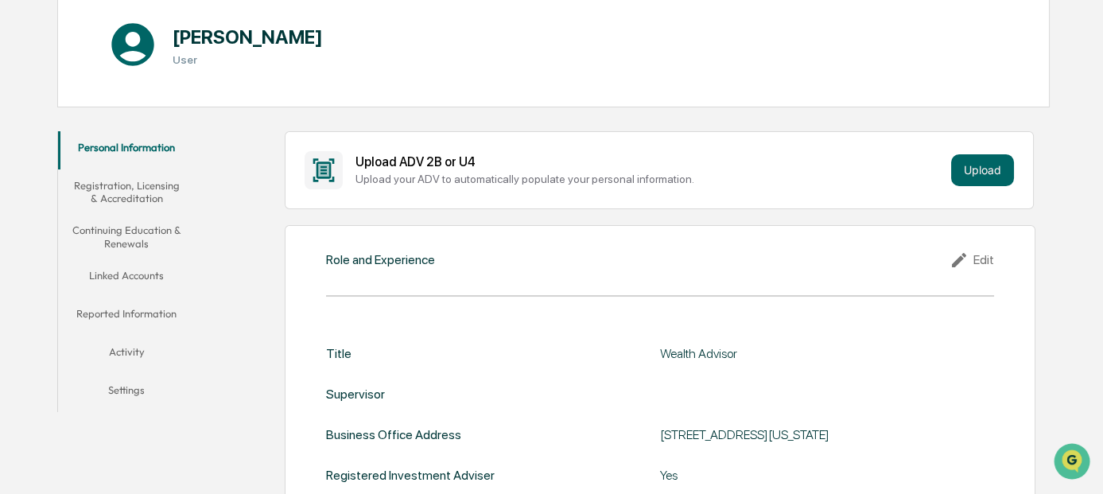
click at [125, 196] on button "Registration, Licensing & Accreditation" at bounding box center [127, 191] width 138 height 45
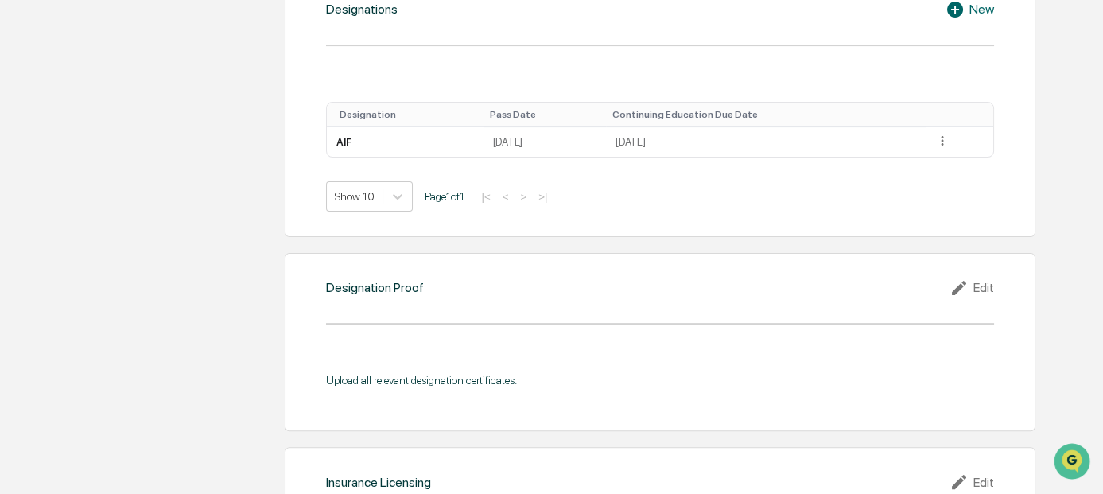
scroll to position [1286, 0]
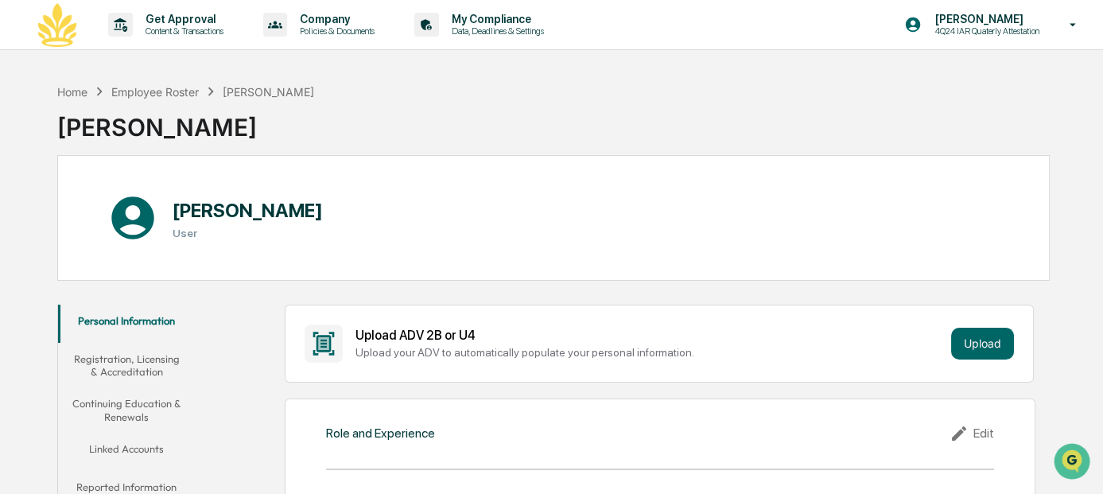
scroll to position [159, 0]
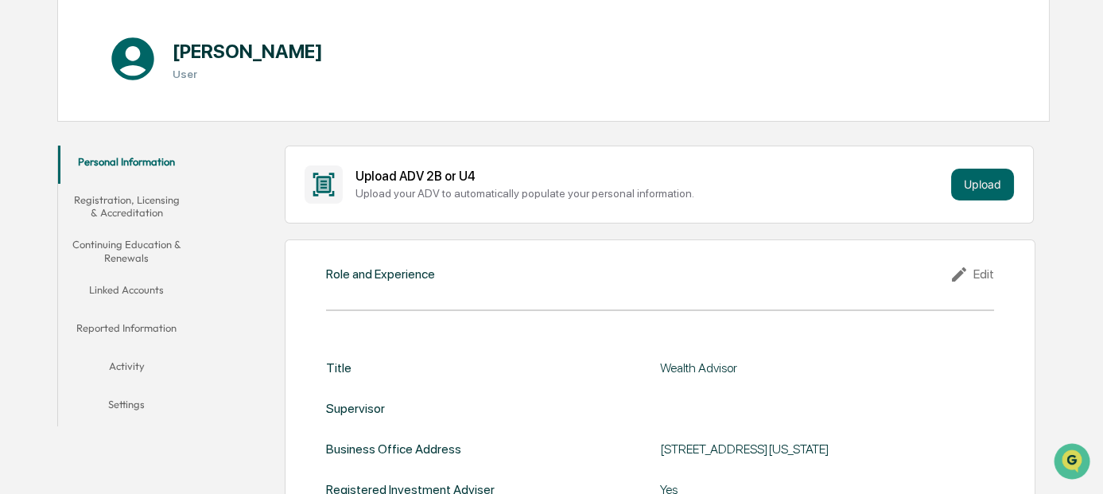
click at [124, 211] on button "Registration, Licensing & Accreditation" at bounding box center [127, 206] width 138 height 45
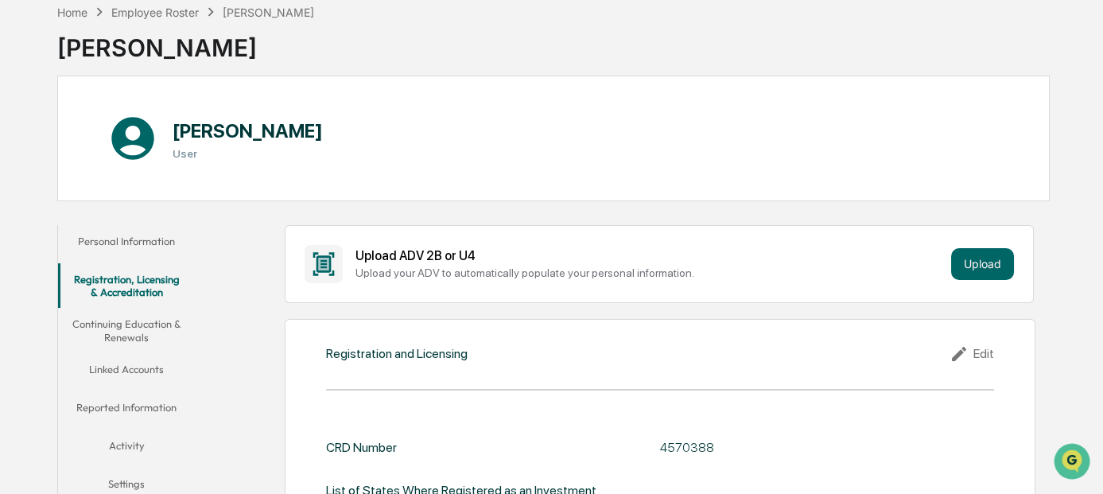
scroll to position [239, 0]
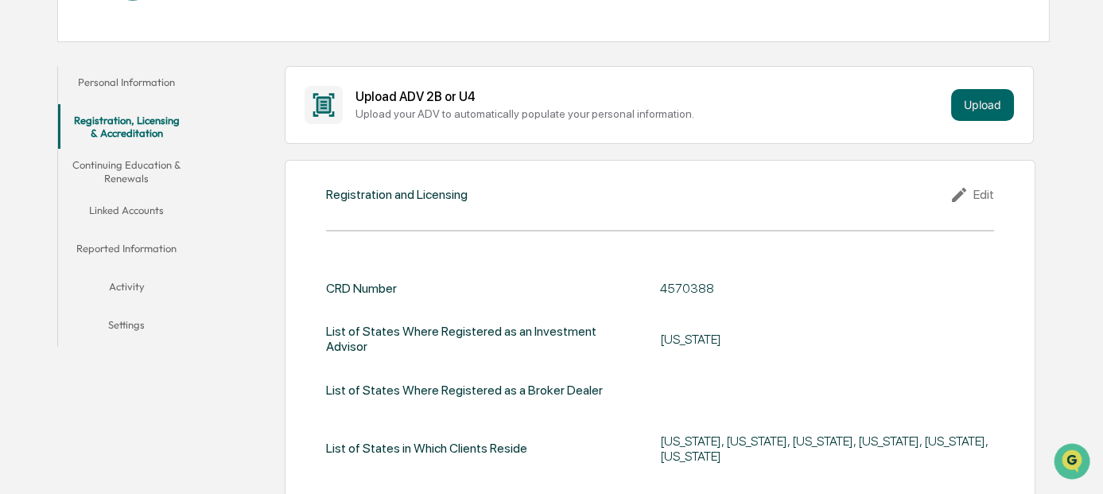
click at [117, 171] on button "Continuing Education & Renewals" at bounding box center [127, 171] width 138 height 45
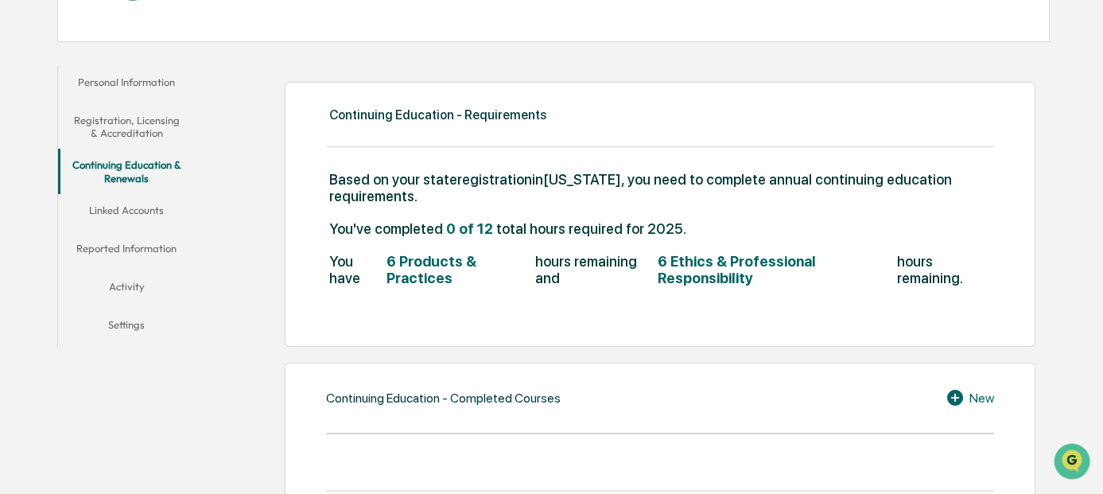
click at [123, 208] on button "Linked Accounts" at bounding box center [127, 213] width 138 height 38
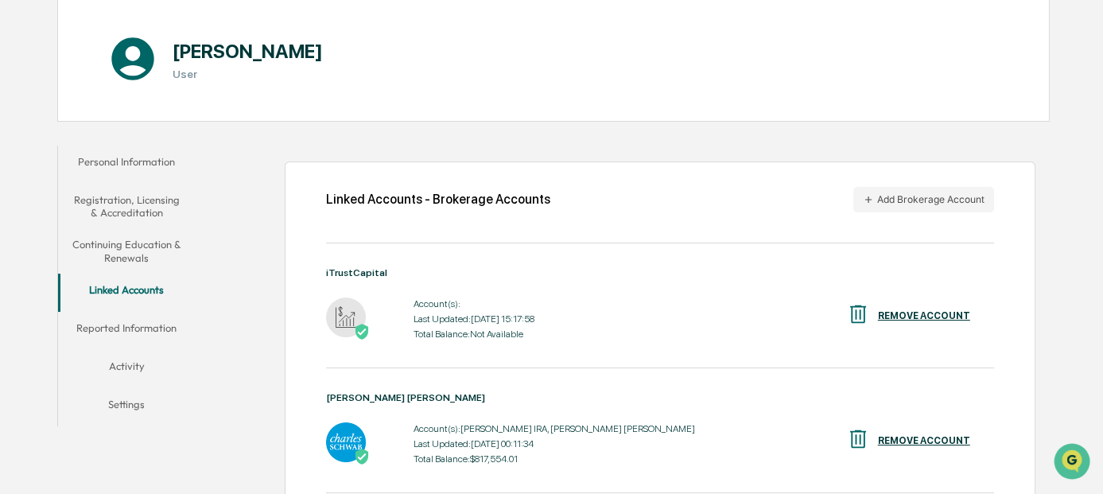
scroll to position [239, 0]
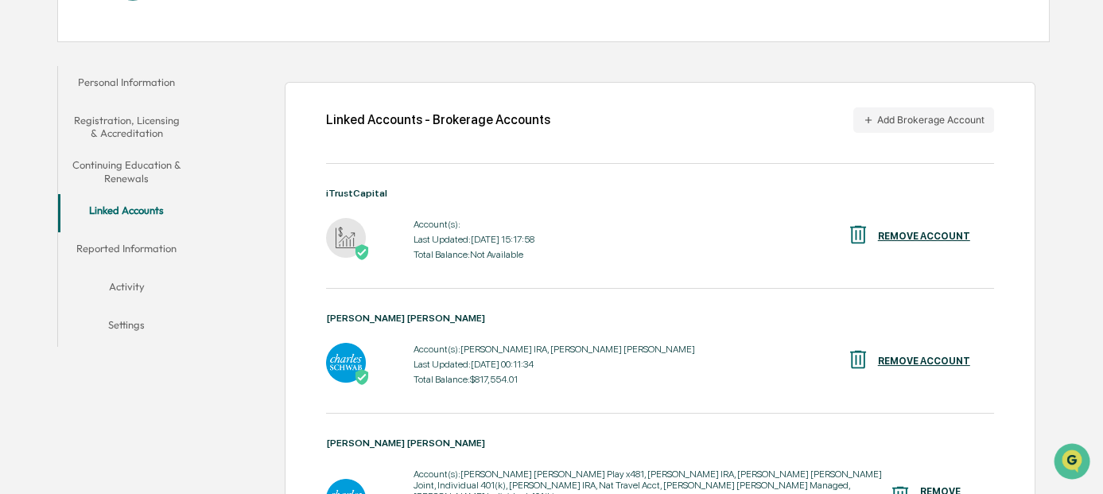
click at [145, 250] on button "Reported Information" at bounding box center [127, 251] width 138 height 38
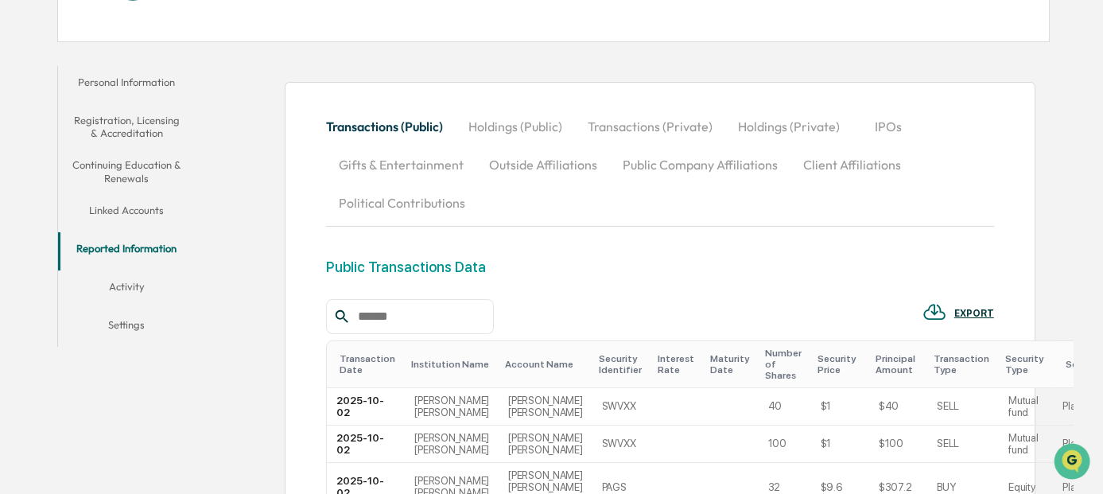
click at [530, 162] on button "Outside Affiliations" at bounding box center [543, 164] width 134 height 38
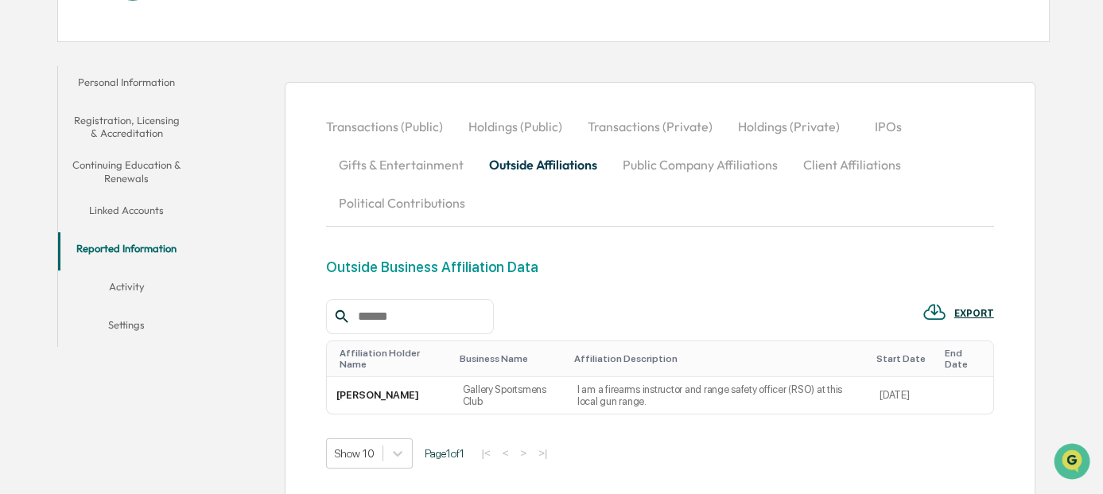
click at [130, 285] on button "Activity" at bounding box center [127, 289] width 138 height 38
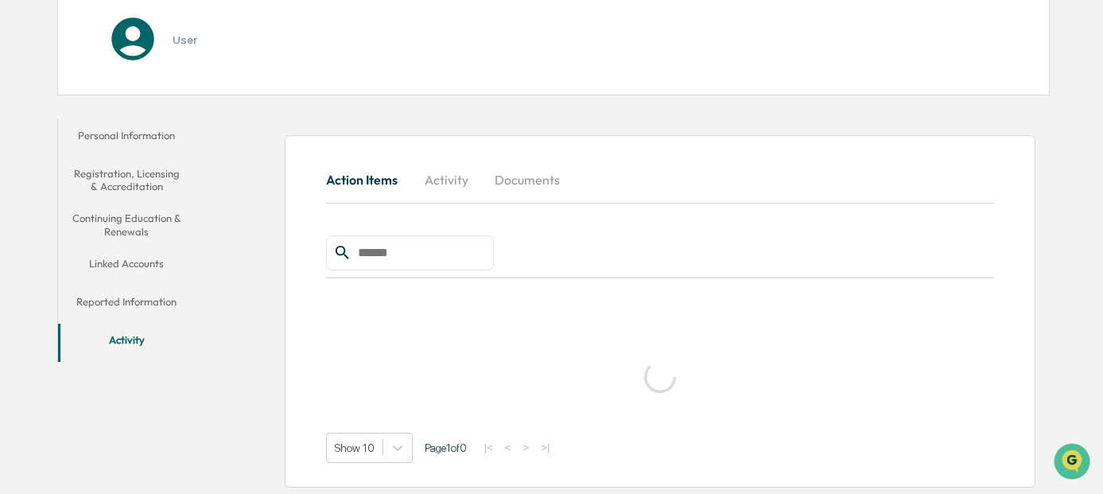
scroll to position [239, 0]
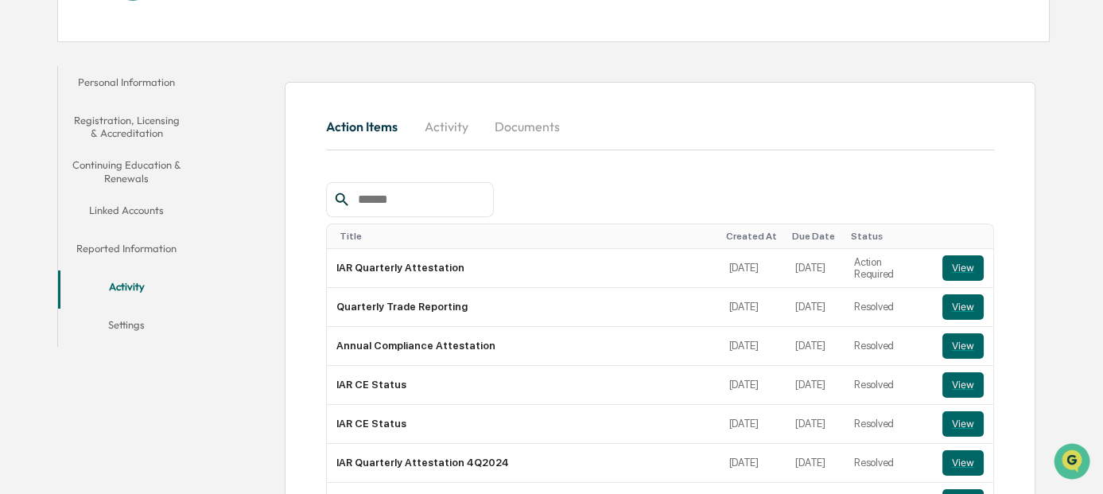
click at [125, 323] on button "Settings" at bounding box center [127, 327] width 138 height 38
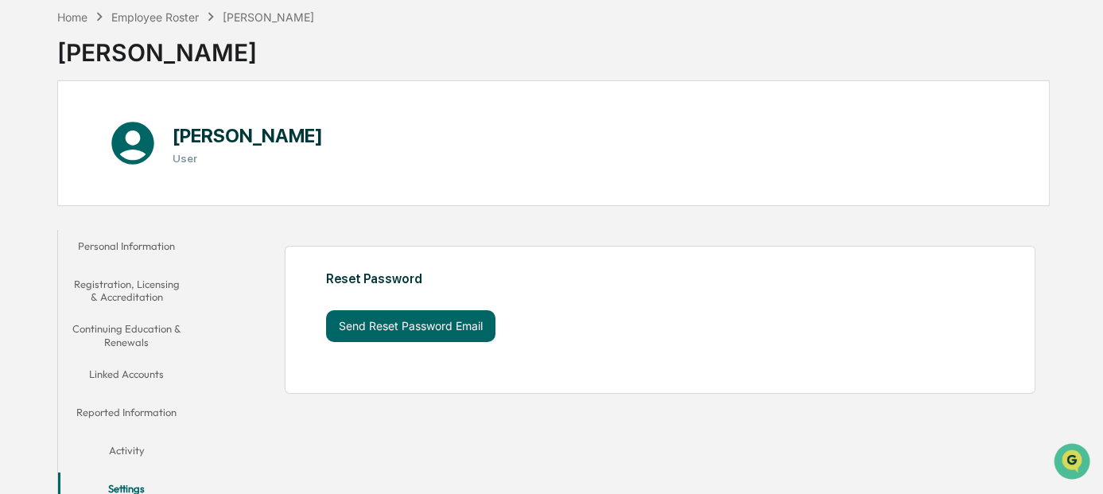
scroll to position [91, 0]
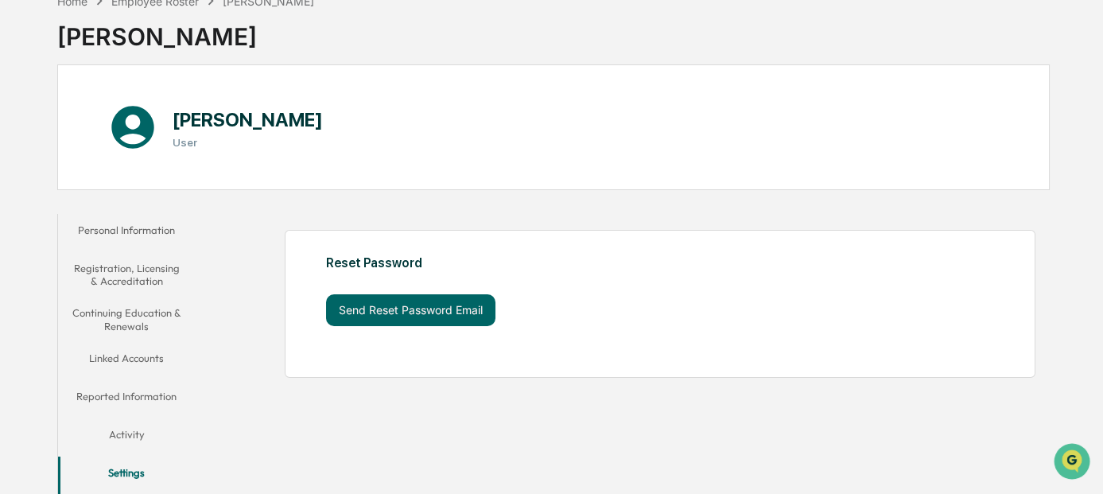
click at [134, 230] on button "Personal Information" at bounding box center [127, 233] width 138 height 38
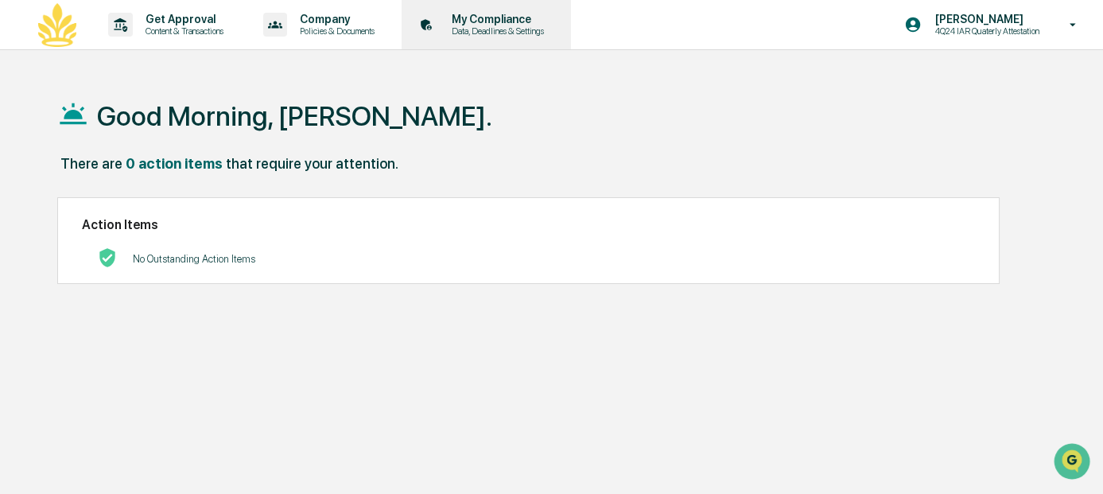
click at [497, 29] on p "Data, Deadlines & Settings" at bounding box center [495, 30] width 113 height 11
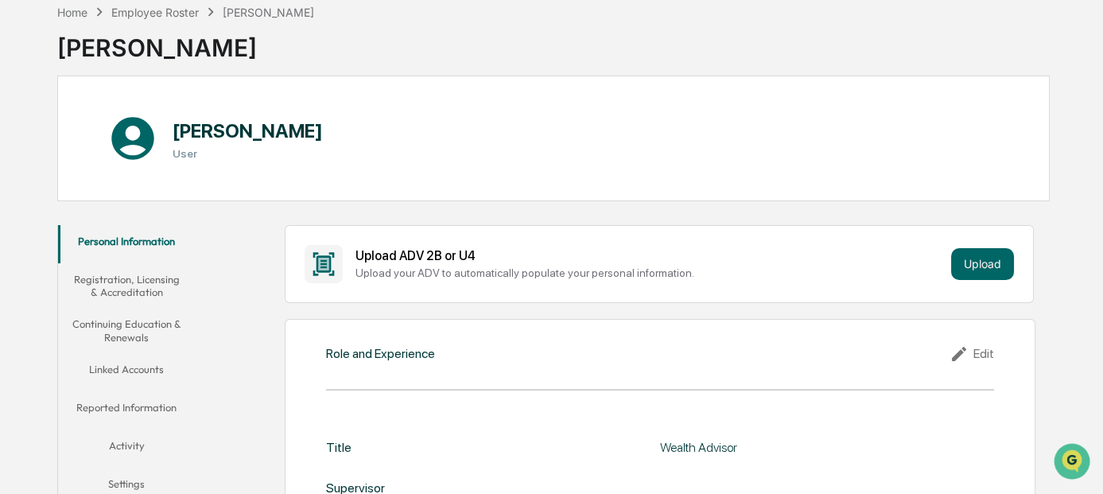
scroll to position [159, 0]
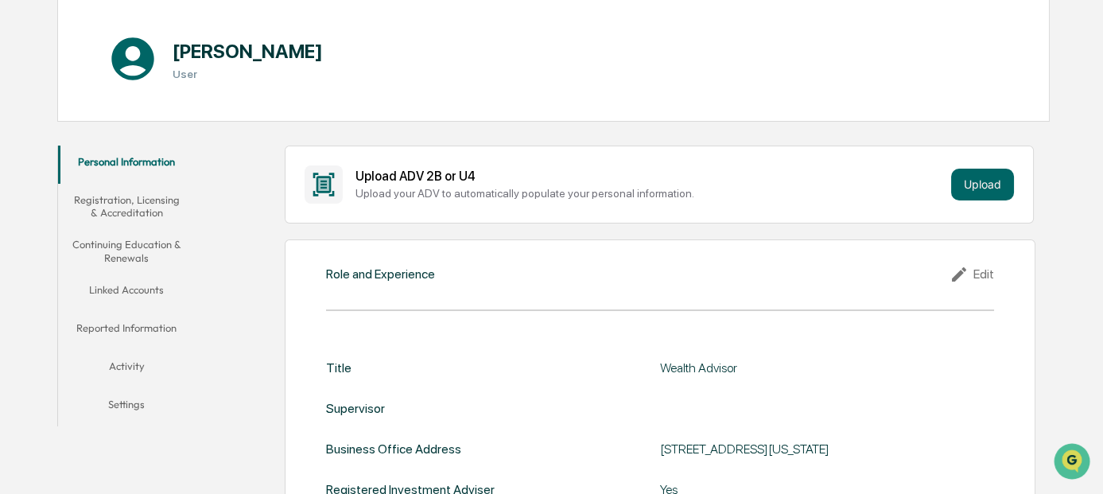
click at [134, 363] on button "Activity" at bounding box center [127, 369] width 138 height 38
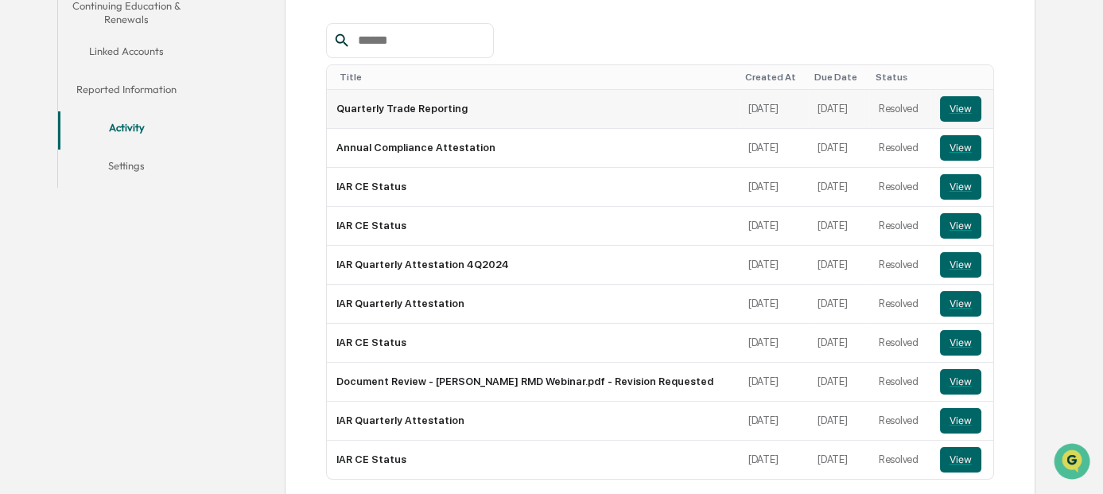
scroll to position [466, 0]
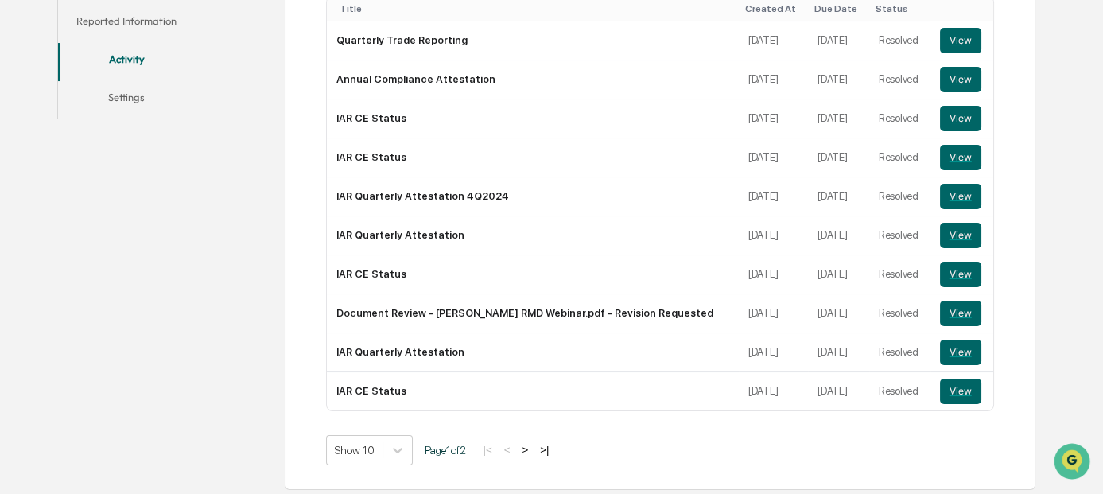
click at [550, 443] on button ">|" at bounding box center [544, 450] width 18 height 14
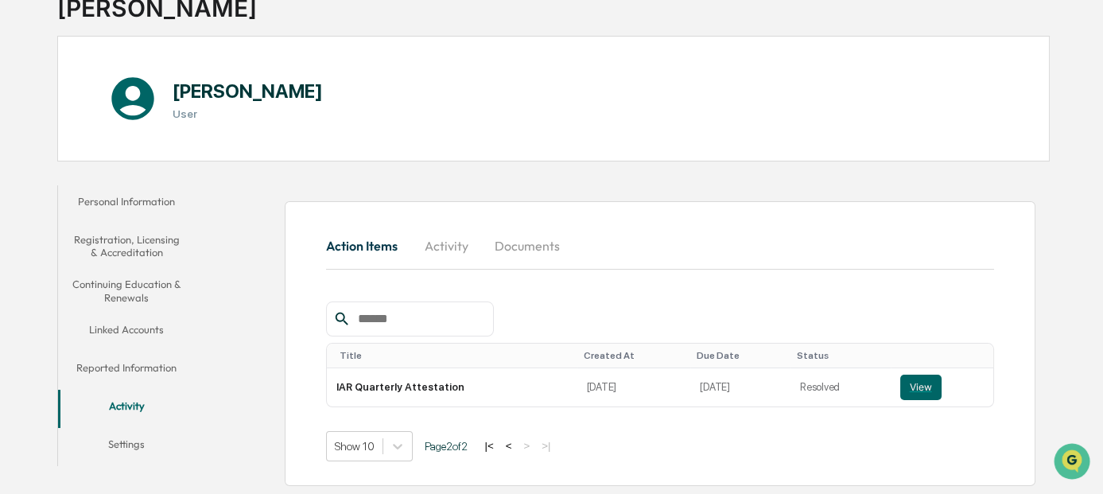
scroll to position [118, 0]
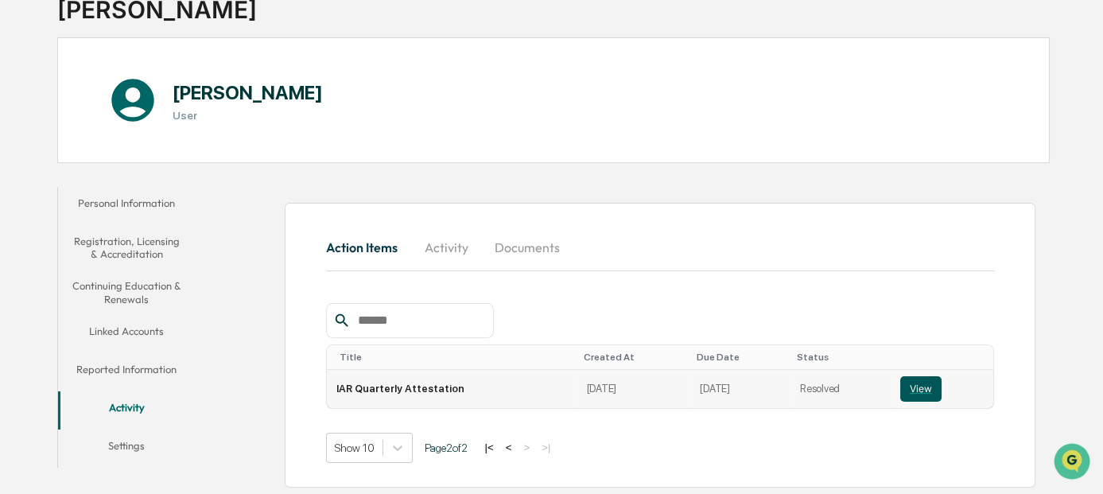
click at [916, 382] on button "View" at bounding box center [920, 388] width 41 height 25
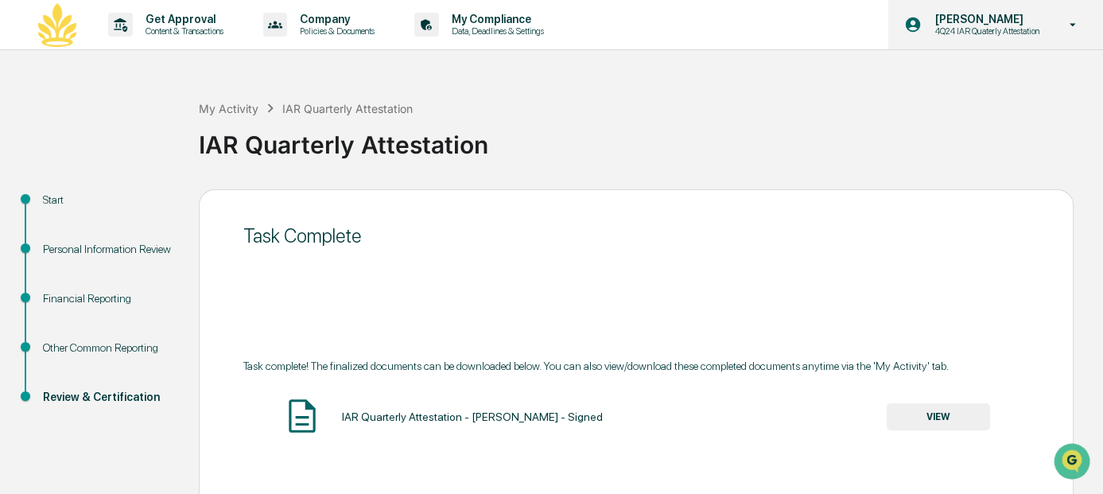
click at [1077, 25] on icon at bounding box center [1073, 24] width 28 height 15
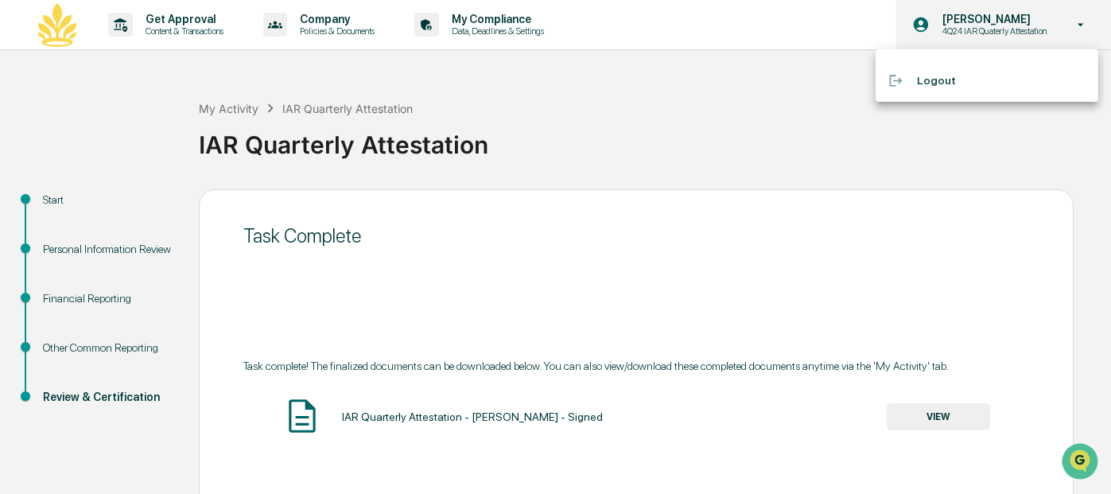
click at [1077, 25] on div at bounding box center [555, 247] width 1111 height 494
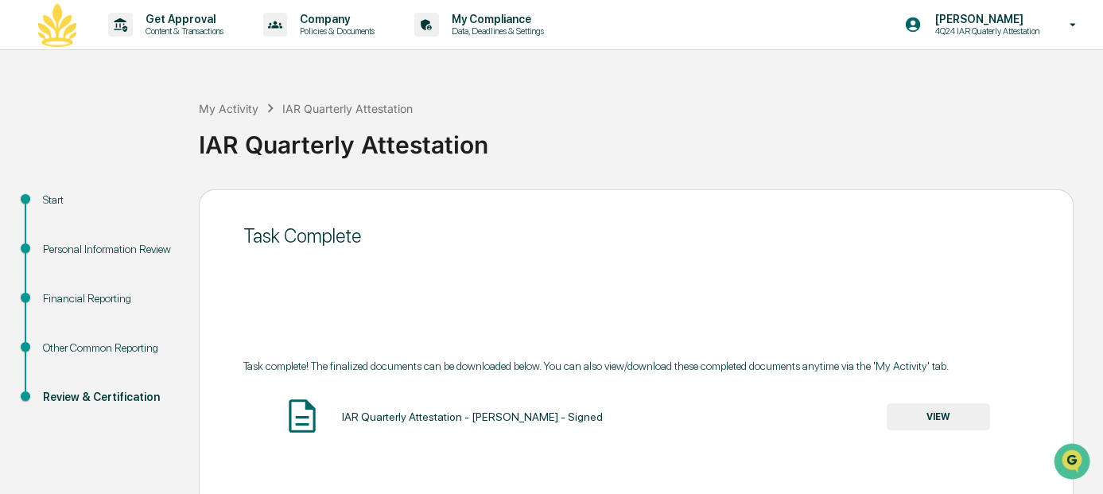
click at [80, 349] on div "Other Common Reporting" at bounding box center [108, 347] width 130 height 17
click at [85, 298] on div "Financial Reporting" at bounding box center [108, 298] width 130 height 17
click at [21, 298] on span at bounding box center [26, 298] width 10 height 10
click at [184, 31] on p "Content & Transactions" at bounding box center [182, 30] width 99 height 11
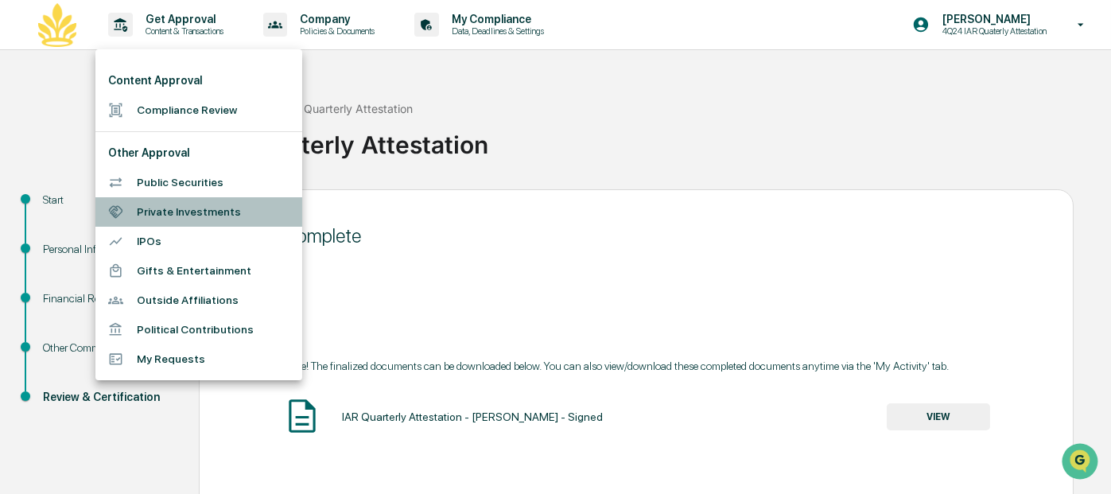
click at [173, 211] on li "Private Investments" at bounding box center [198, 211] width 207 height 29
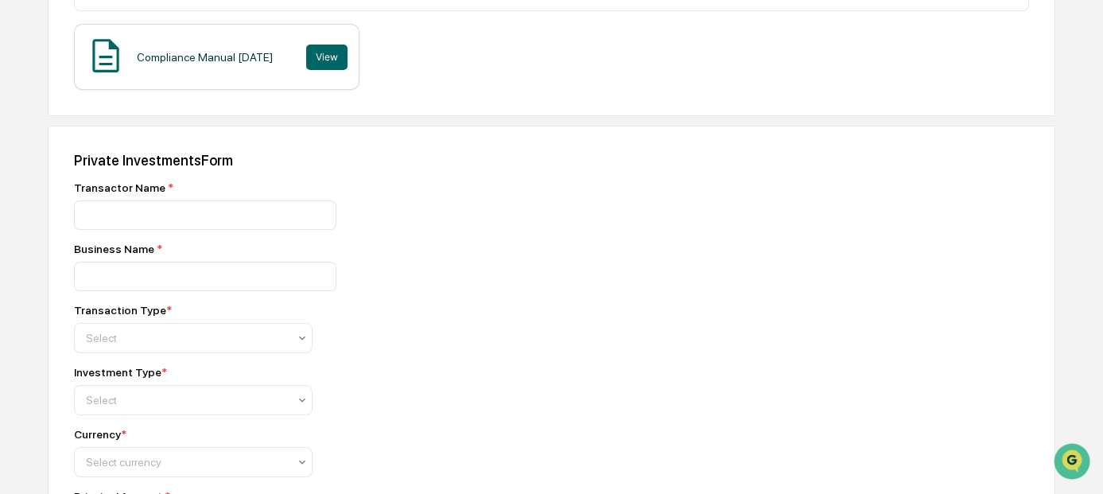
scroll to position [557, 0]
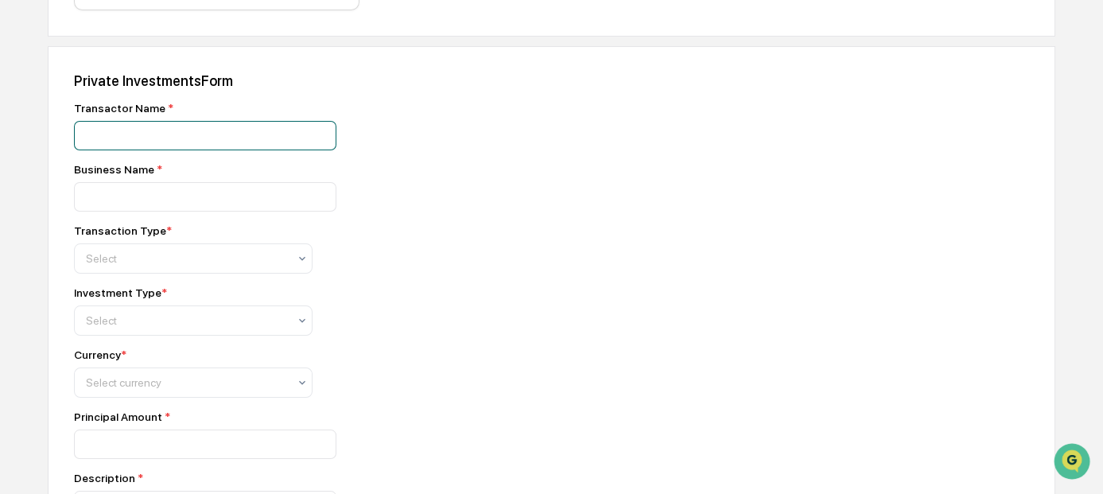
click at [134, 132] on input at bounding box center [205, 135] width 262 height 29
paste input "*******"
type input "**********"
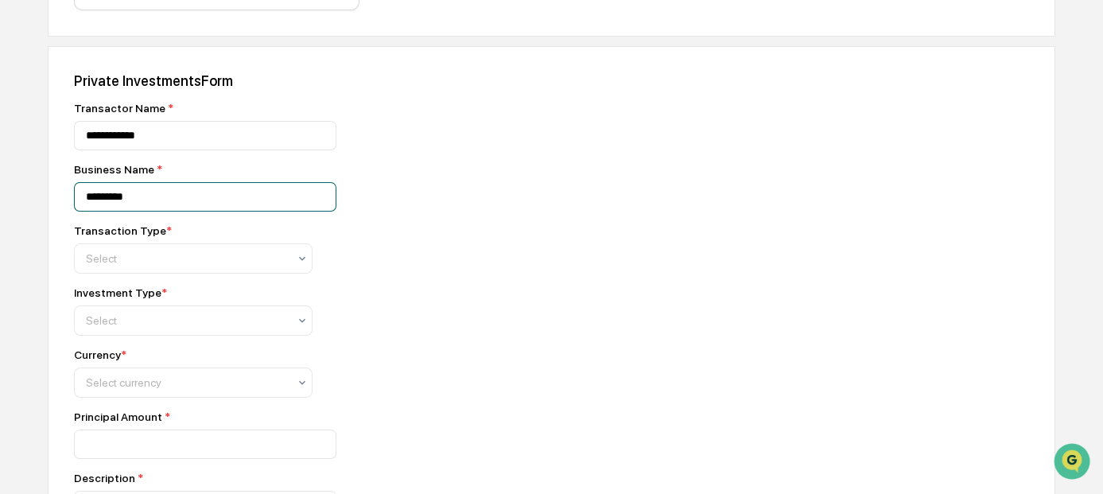
type input "*********"
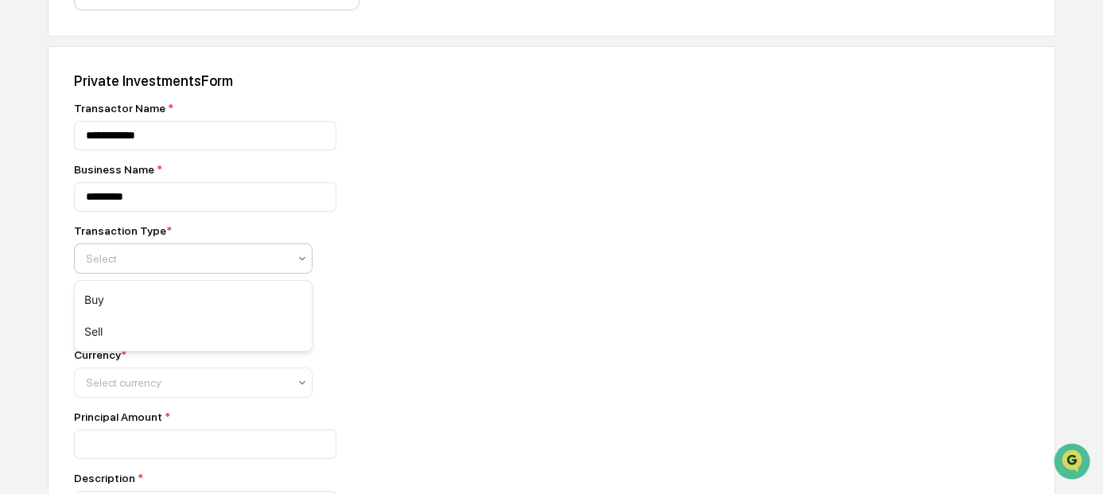
click at [180, 262] on div at bounding box center [187, 258] width 202 height 16
click at [129, 301] on div "Buy" at bounding box center [193, 300] width 237 height 32
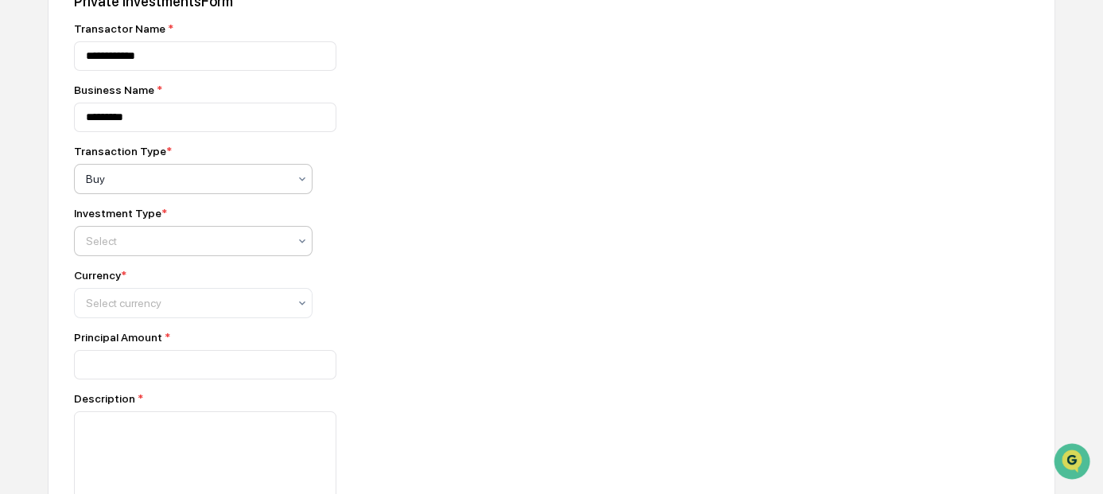
click at [188, 247] on div at bounding box center [187, 241] width 202 height 16
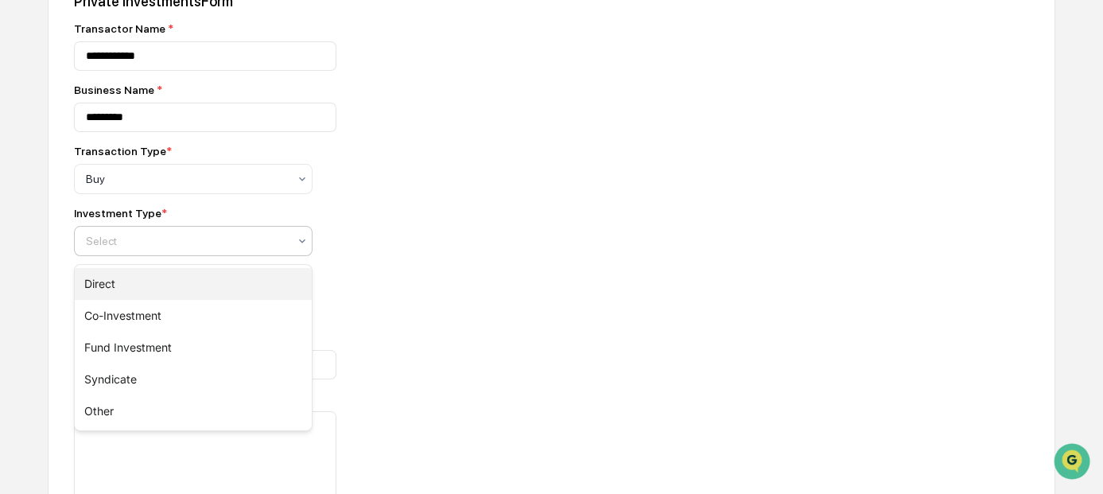
click at [134, 277] on div "Direct" at bounding box center [193, 284] width 237 height 32
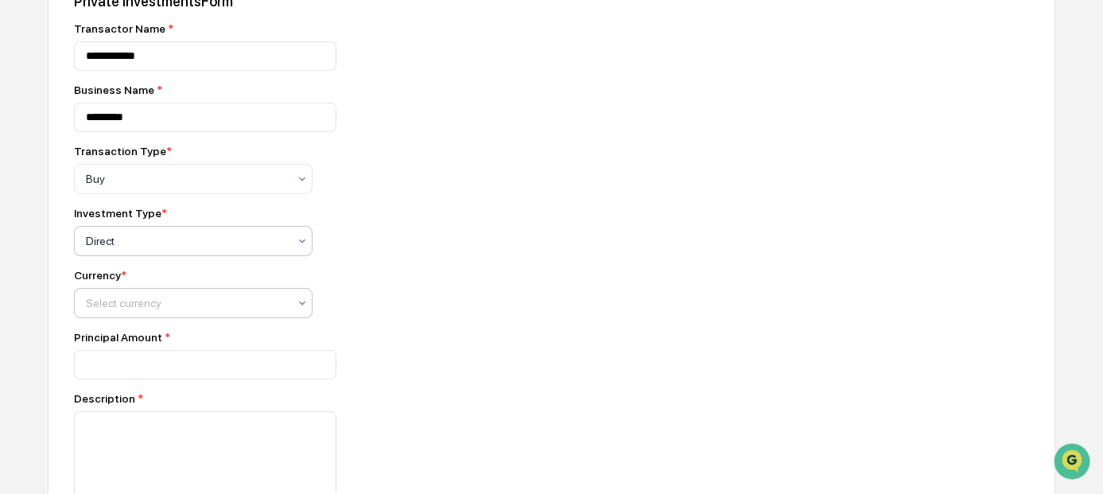
click at [126, 304] on div at bounding box center [187, 303] width 202 height 16
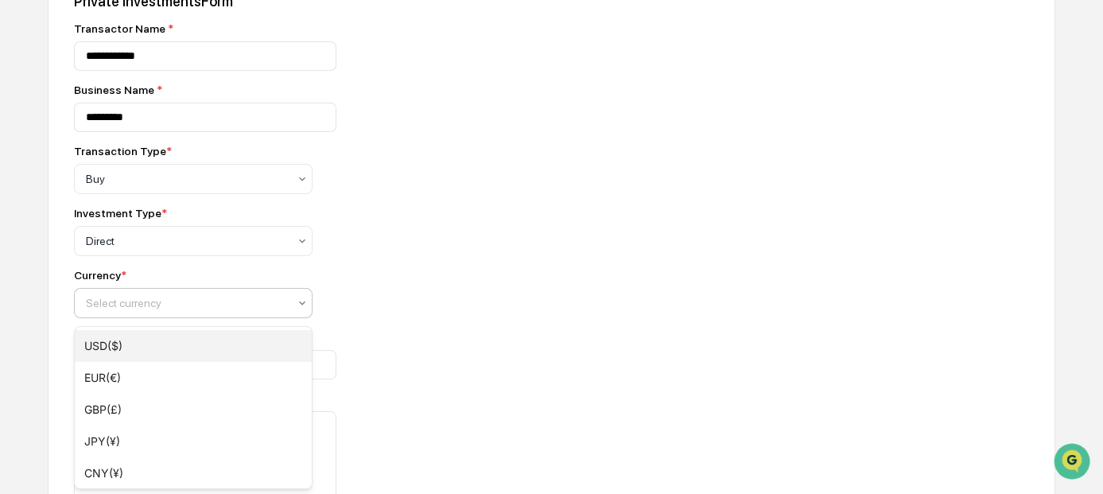
click at [111, 343] on div "USD($)" at bounding box center [193, 346] width 237 height 32
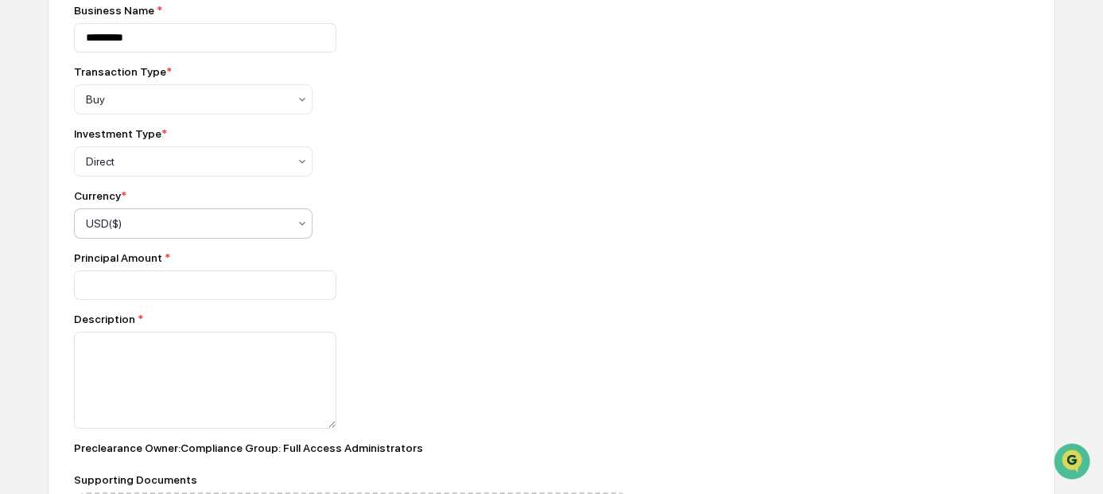
scroll to position [795, 0]
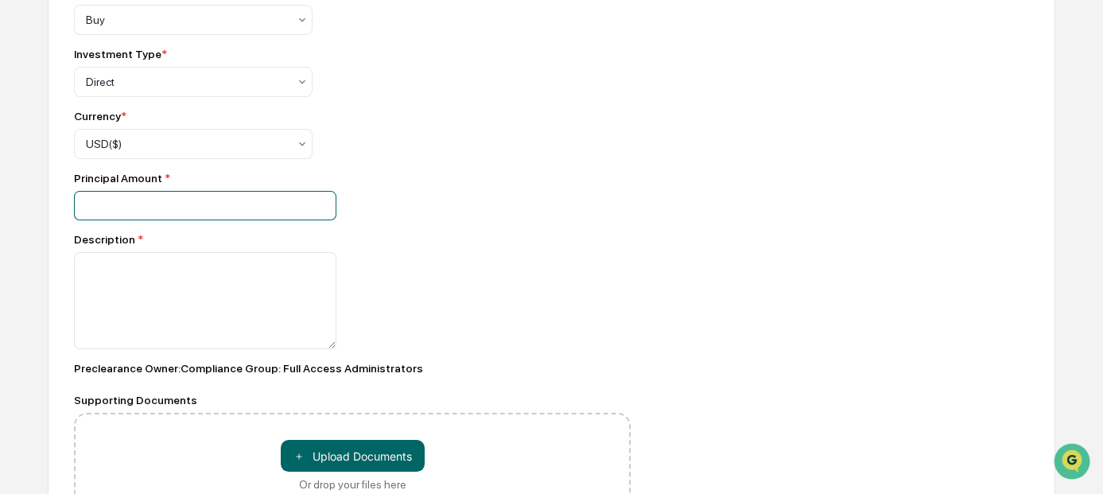
click at [138, 213] on input "number" at bounding box center [205, 205] width 262 height 29
type input "******"
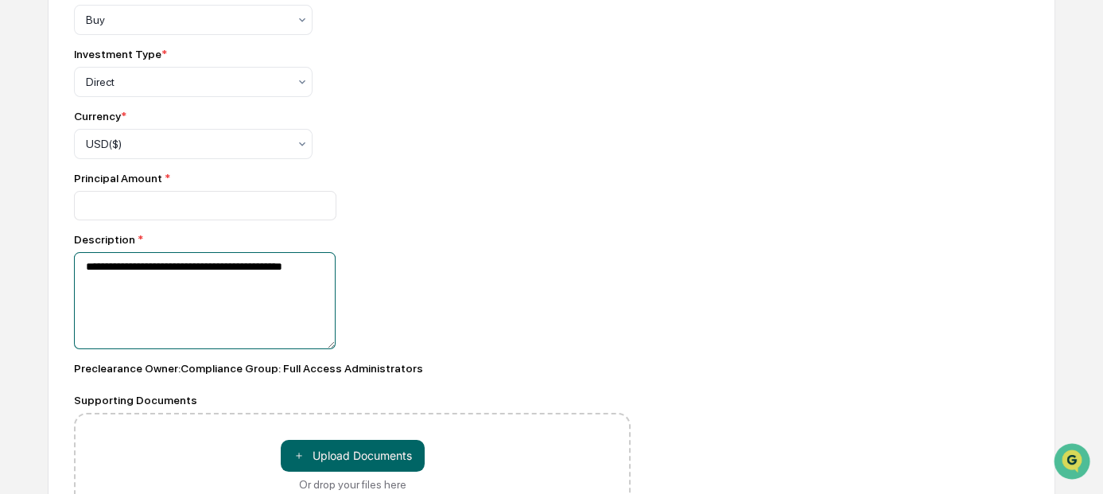
scroll to position [896, 0]
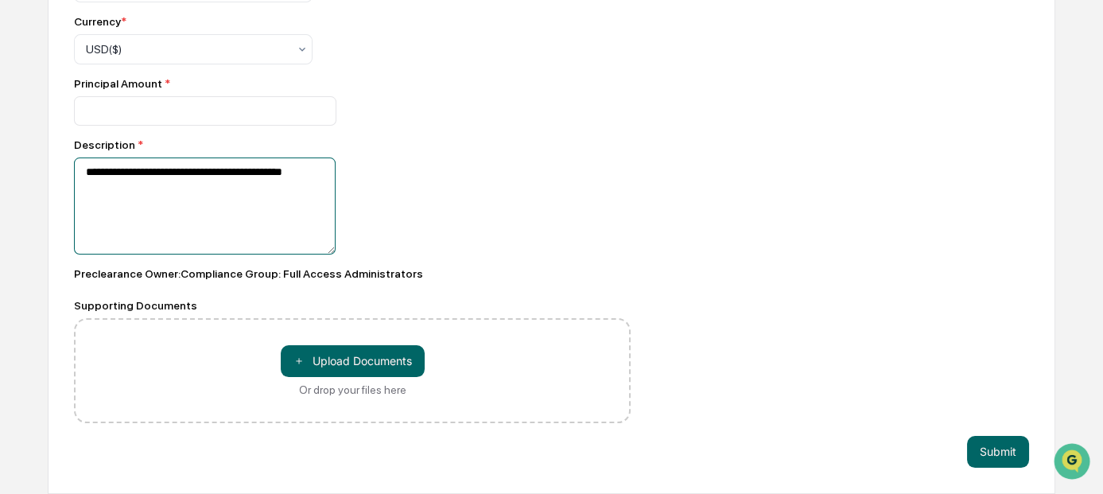
type textarea "**********"
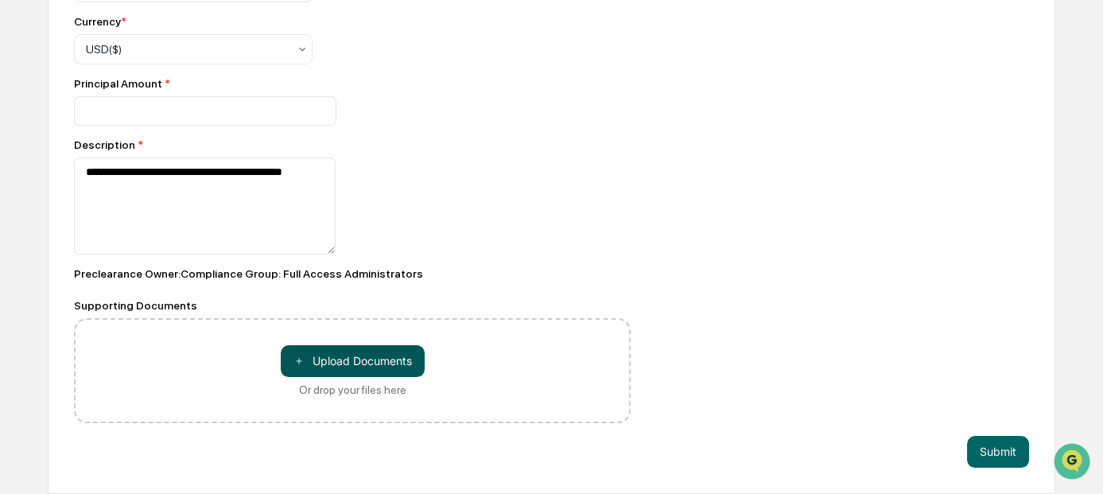
click at [356, 360] on button "＋ Upload Documents" at bounding box center [353, 361] width 144 height 32
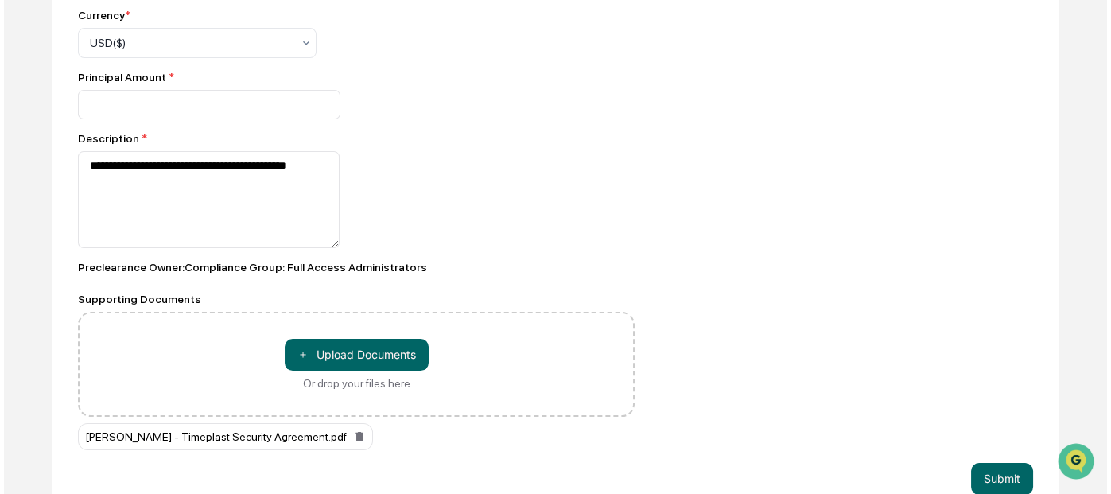
scroll to position [929, 0]
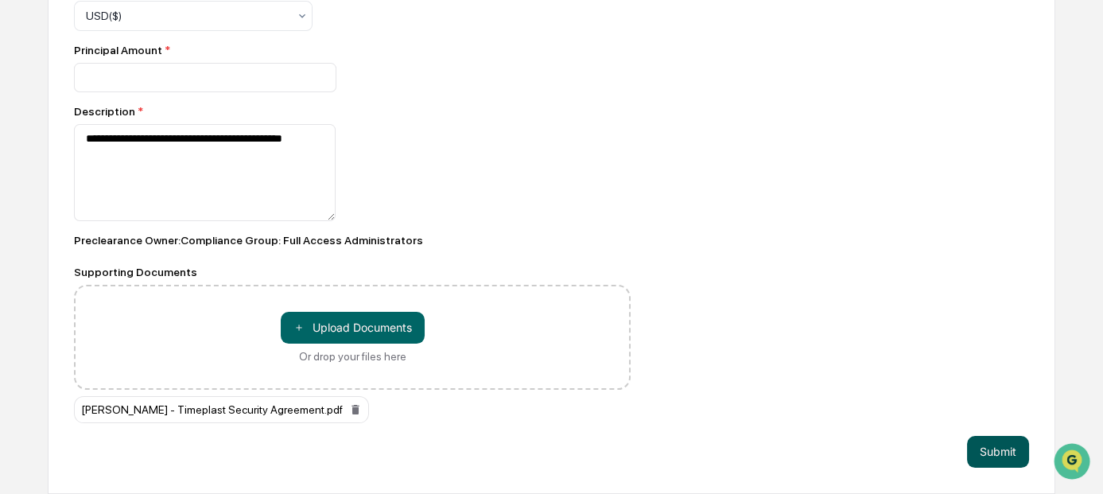
click at [1007, 448] on button "Submit" at bounding box center [998, 452] width 62 height 32
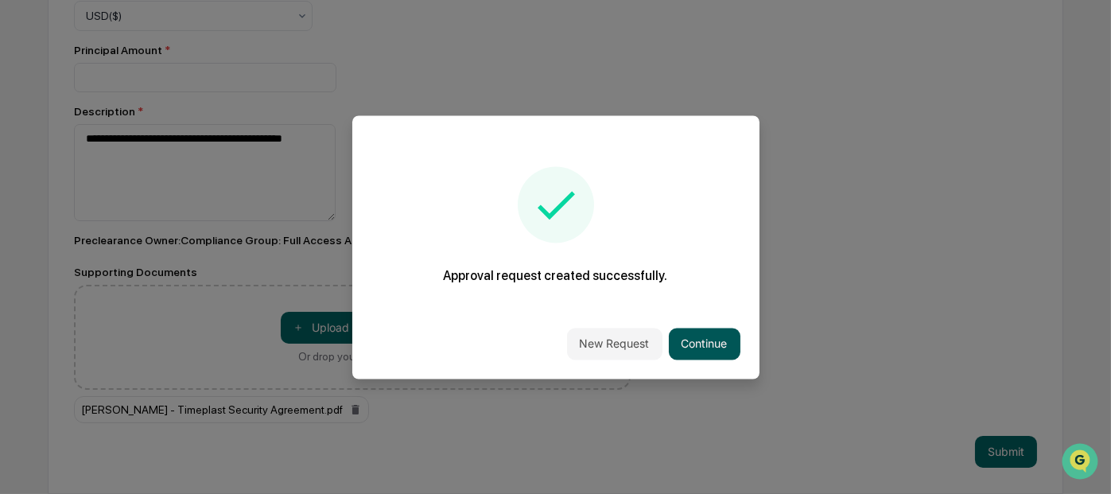
click at [681, 339] on button "Continue" at bounding box center [705, 344] width 72 height 32
